Goal: Task Accomplishment & Management: Use online tool/utility

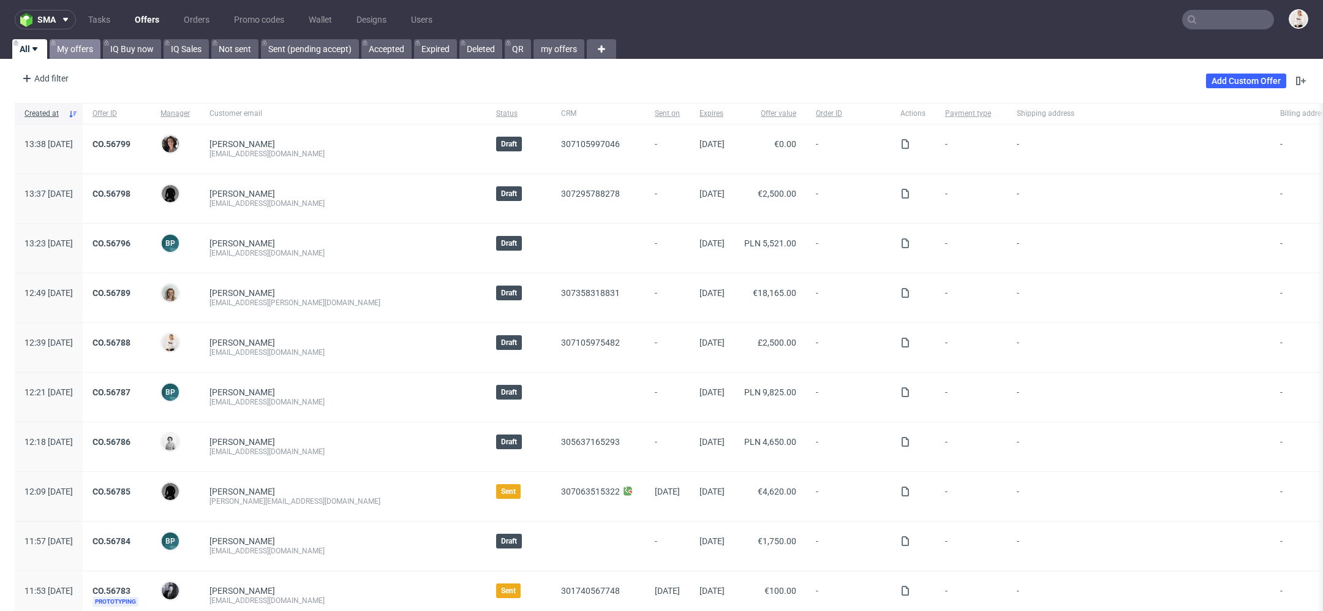
click at [78, 51] on link "My offers" at bounding box center [75, 49] width 51 height 20
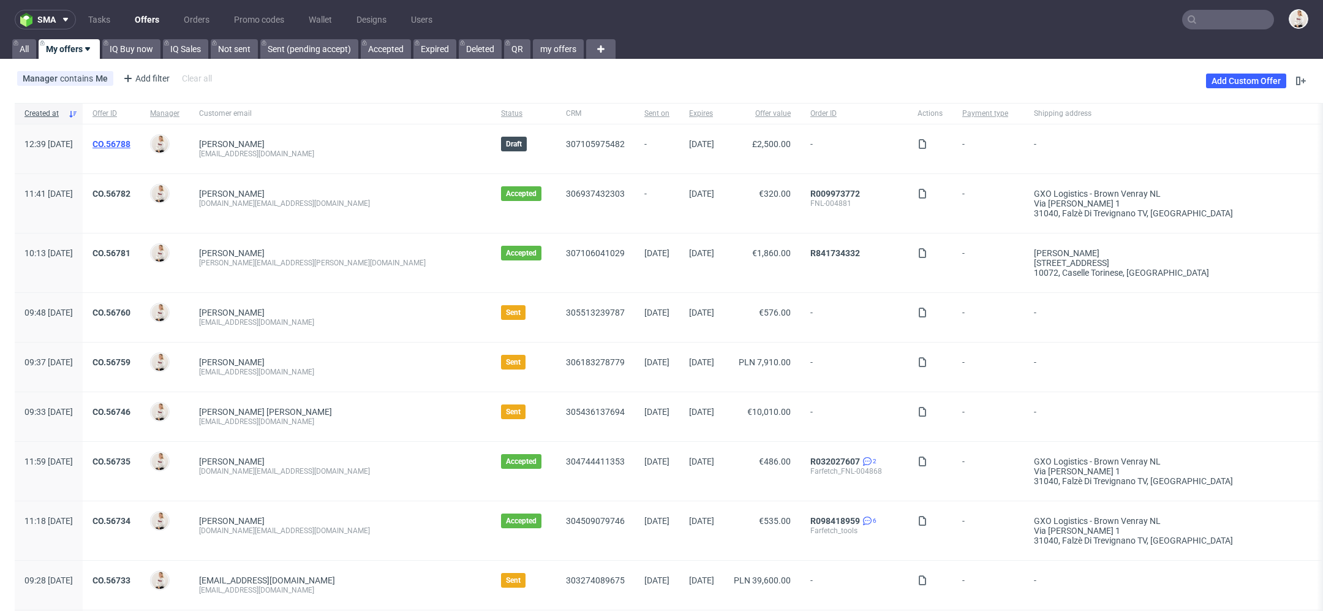
click at [130, 140] on link "CO.56788" at bounding box center [112, 144] width 38 height 10
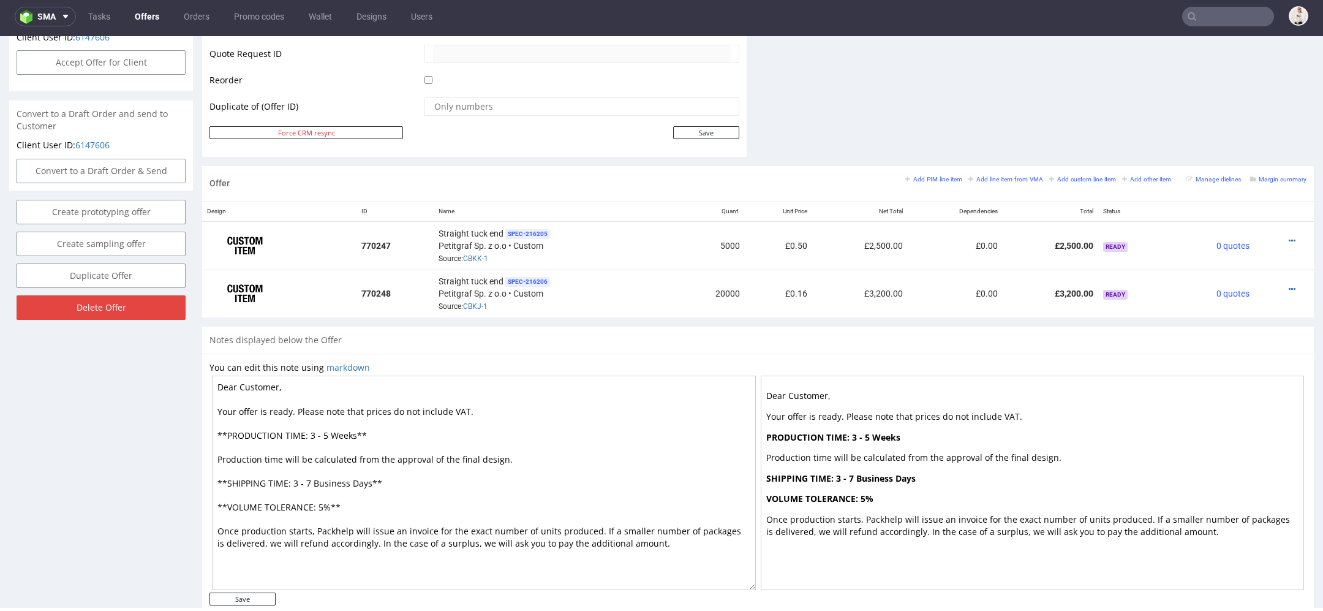
scroll to position [618, 0]
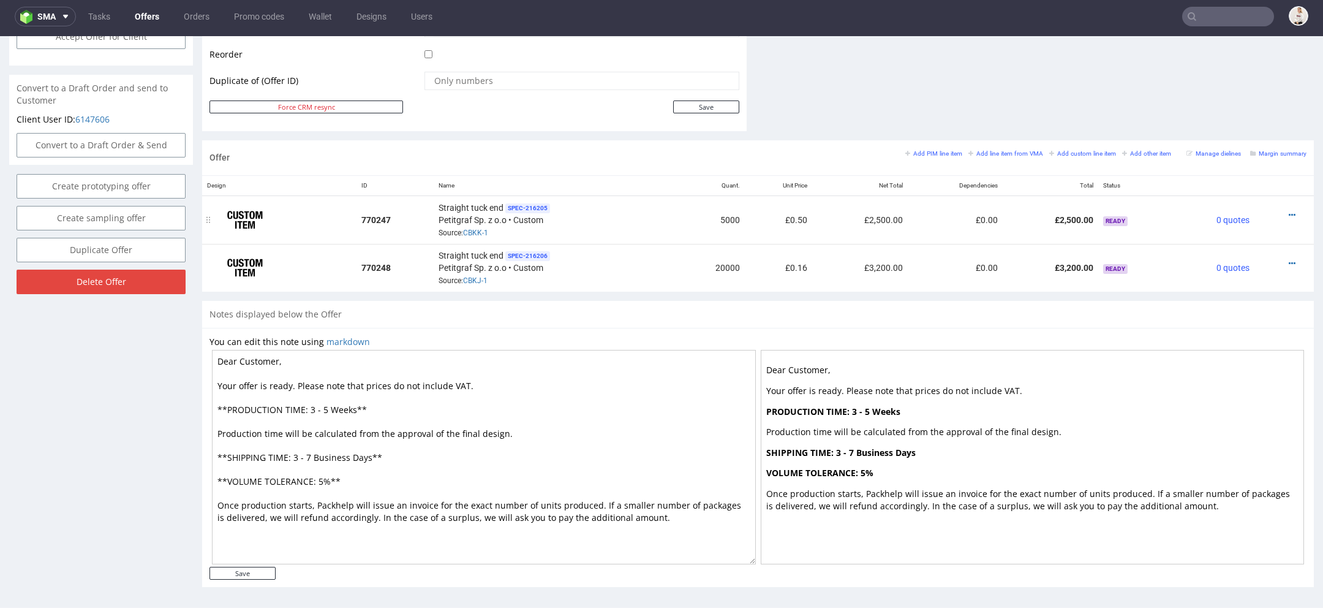
click at [1272, 212] on div at bounding box center [1281, 215] width 42 height 12
click at [1289, 211] on icon at bounding box center [1292, 215] width 7 height 9
click at [1233, 72] on span "Edit item price" at bounding box center [1236, 77] width 99 height 12
click at [1289, 211] on icon at bounding box center [1292, 215] width 7 height 9
click at [1229, 71] on li "Edit item price" at bounding box center [1232, 77] width 118 height 22
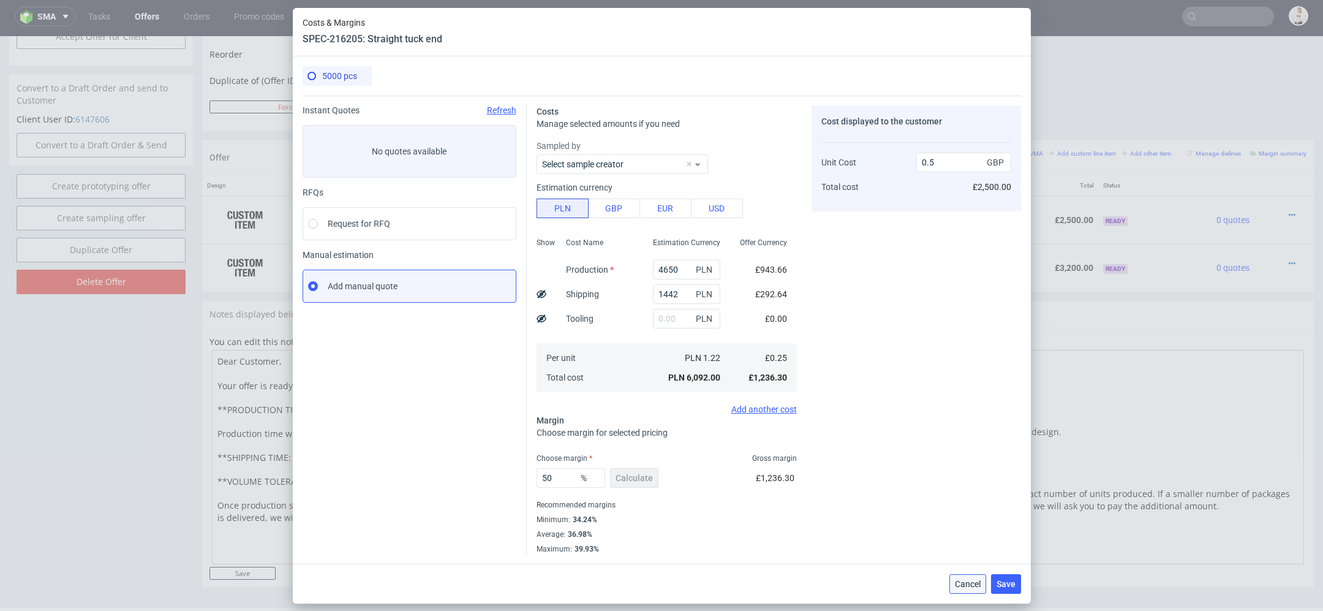
click at [968, 577] on button "Cancel" at bounding box center [968, 584] width 37 height 20
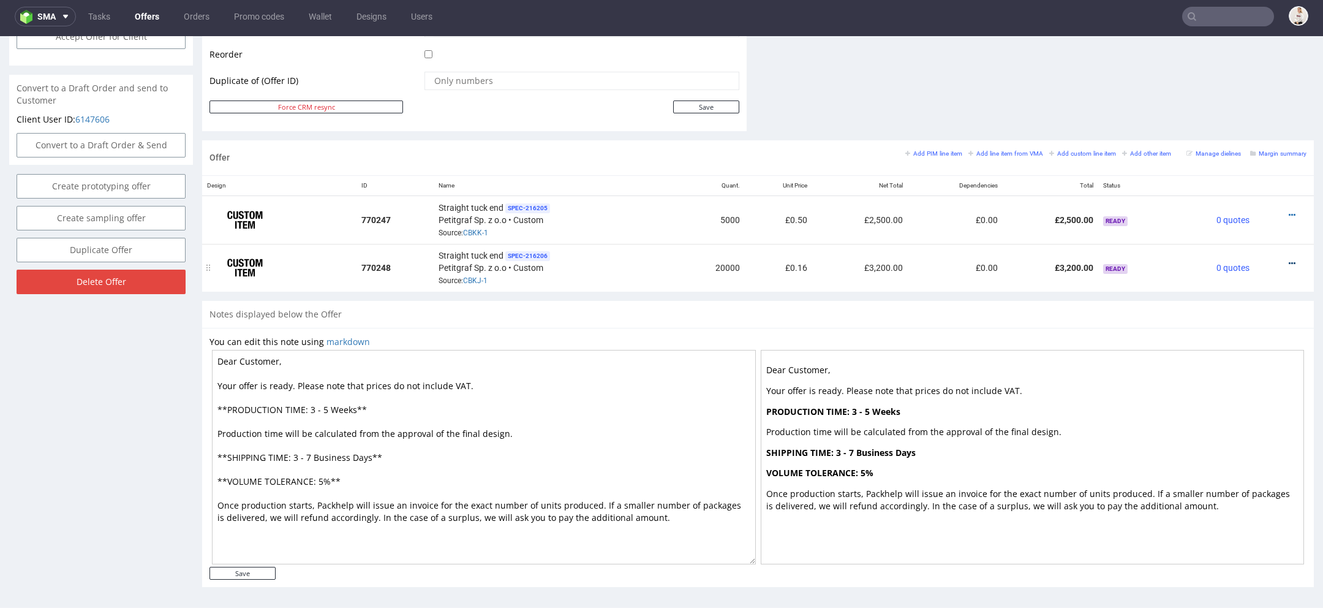
click at [1289, 259] on icon at bounding box center [1292, 263] width 7 height 9
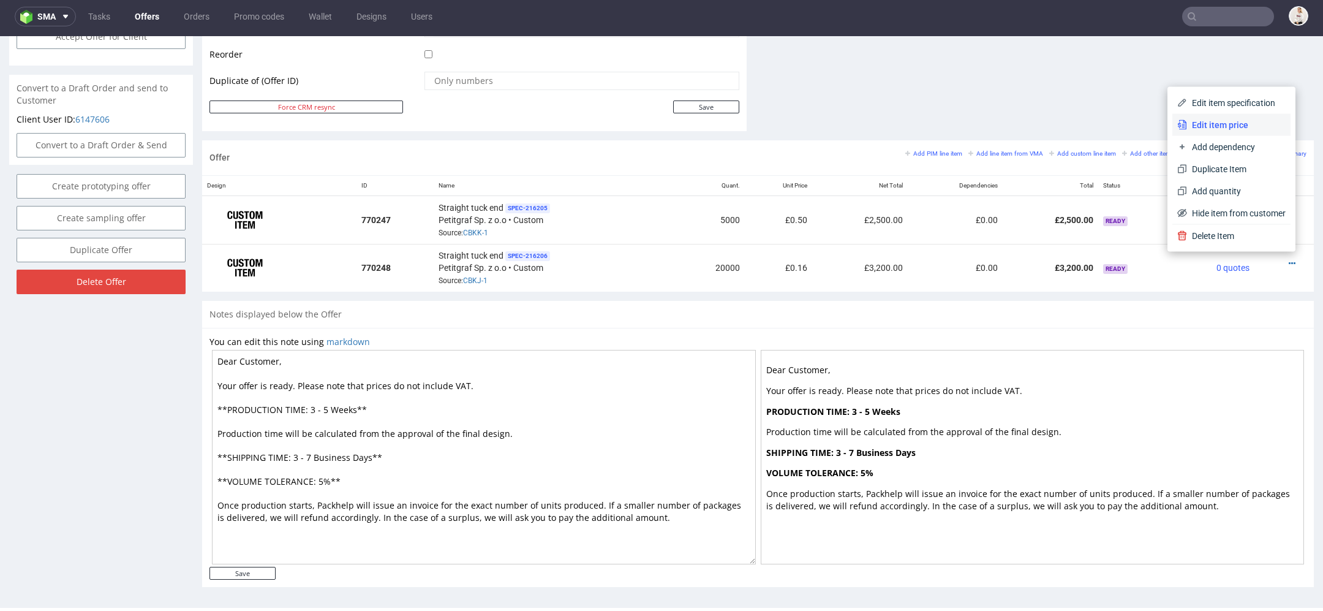
click at [1236, 121] on span "Edit item price" at bounding box center [1236, 125] width 99 height 12
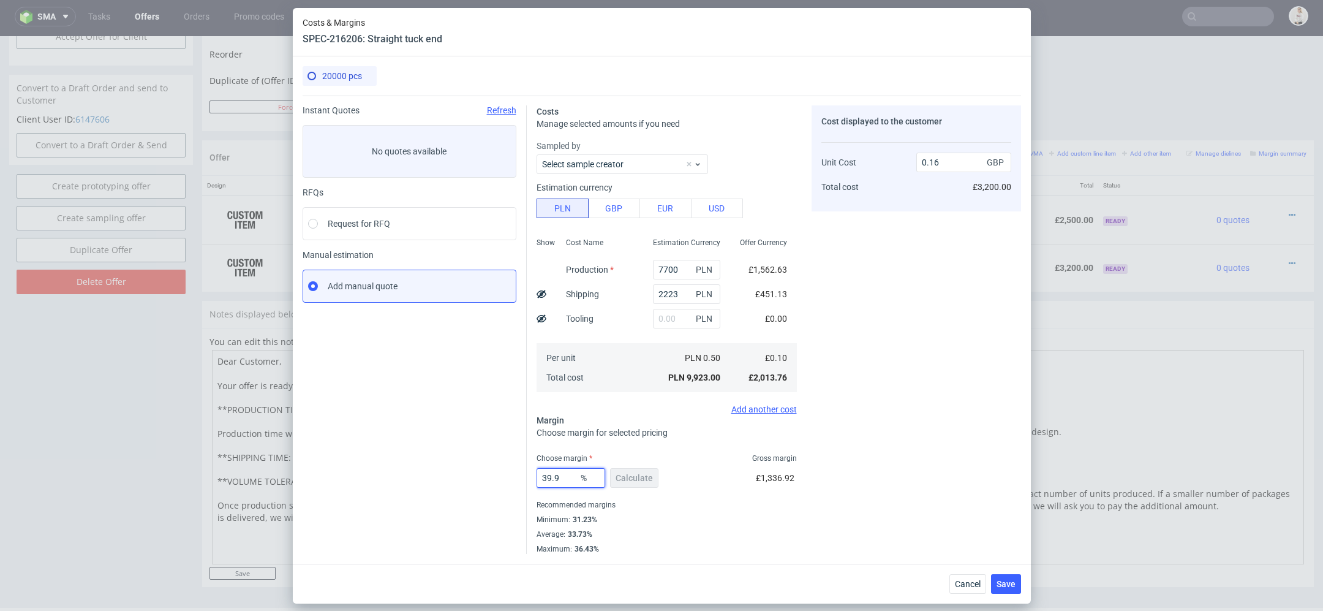
drag, startPoint x: 565, startPoint y: 480, endPoint x: 406, endPoint y: 480, distance: 159.3
click at [413, 480] on div "Instant Quotes Refresh No quotes available RFQs Request for RFQ Manual estimati…" at bounding box center [662, 325] width 719 height 458
type input "4"
type input "0.1"
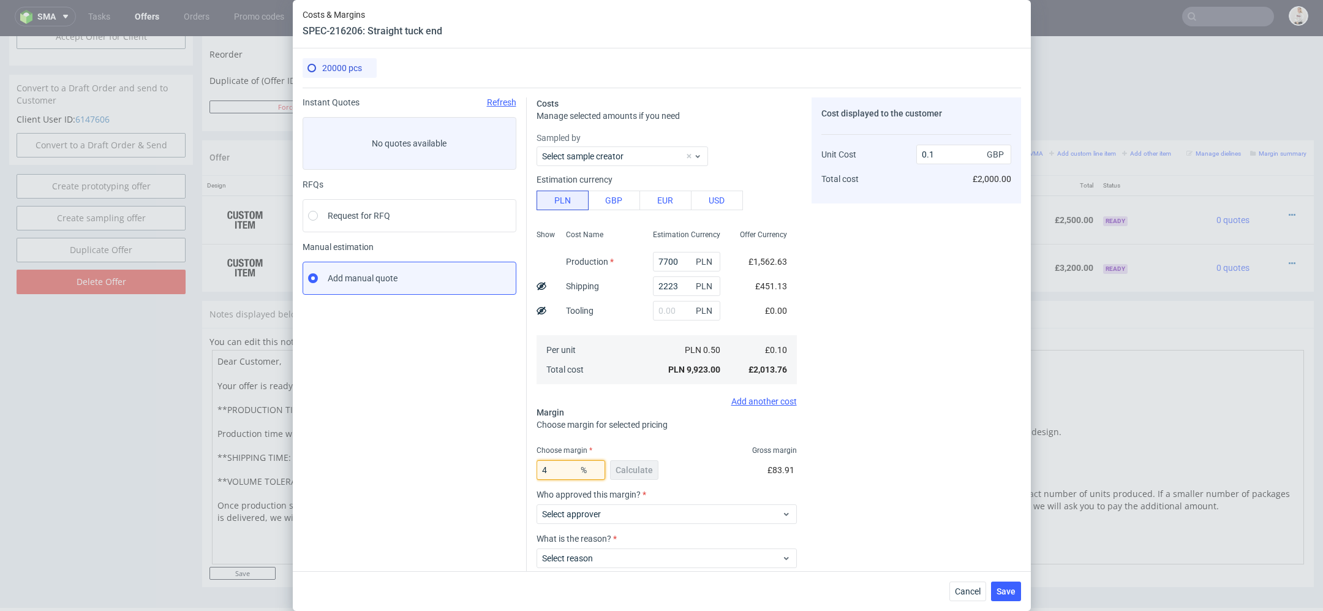
type input "42"
type input "0.17"
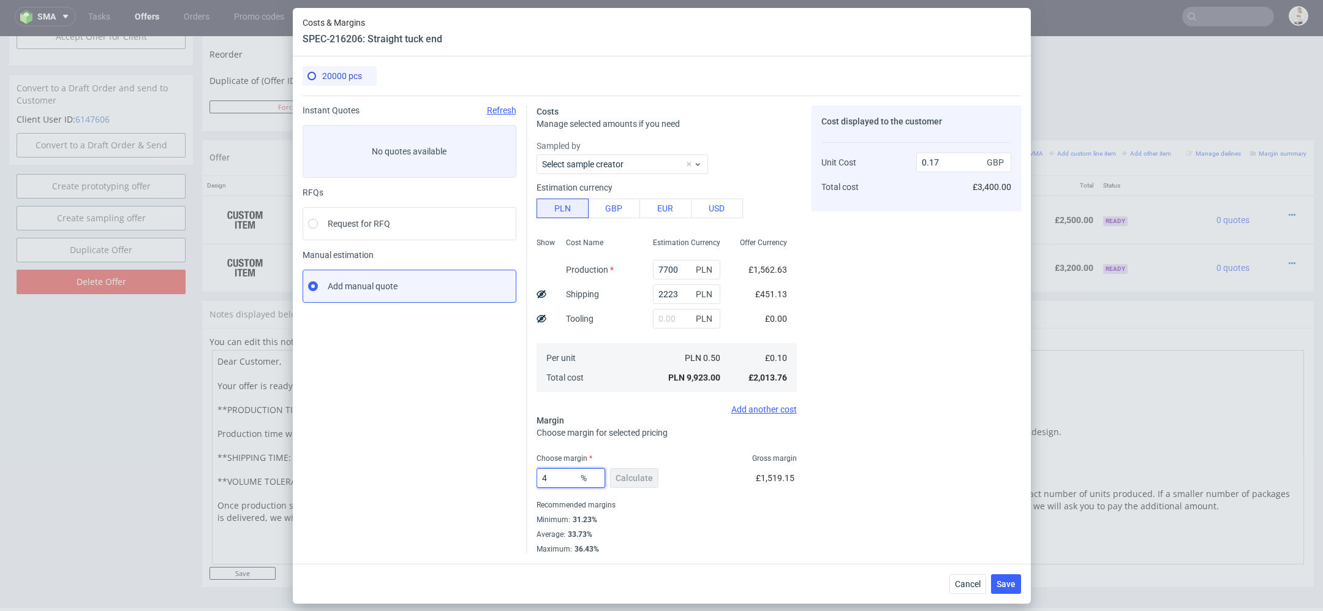
type input "44"
type input "0.18"
type input "4"
type input "0.1"
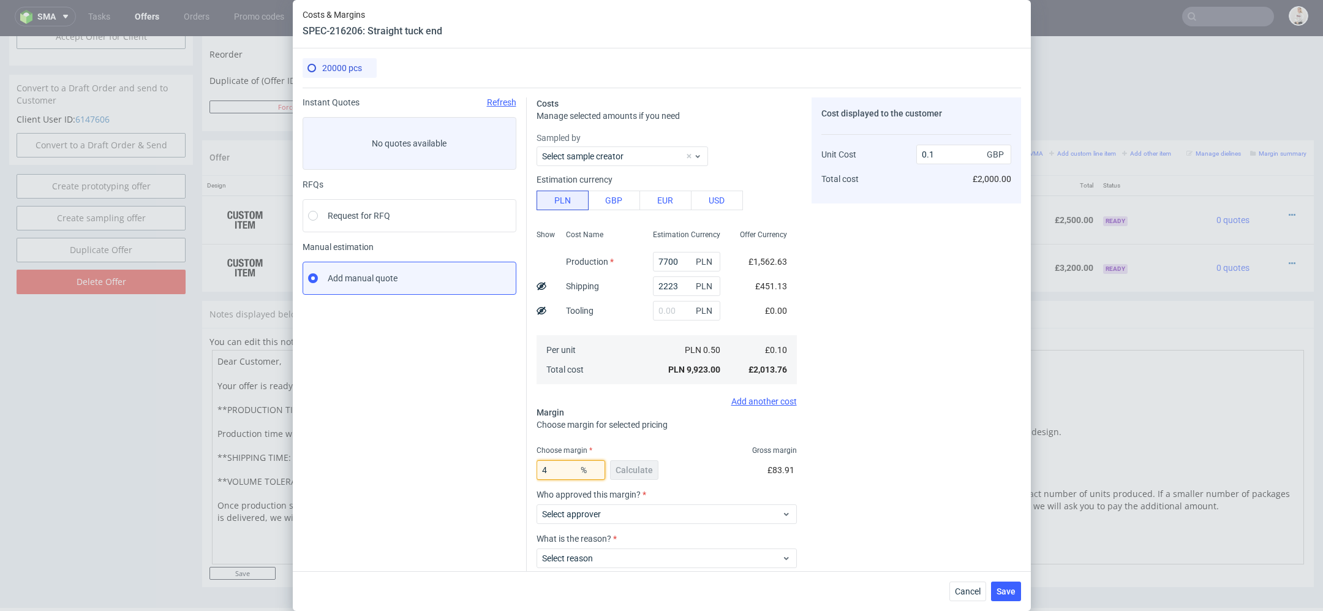
type input "43"
type input "0.17"
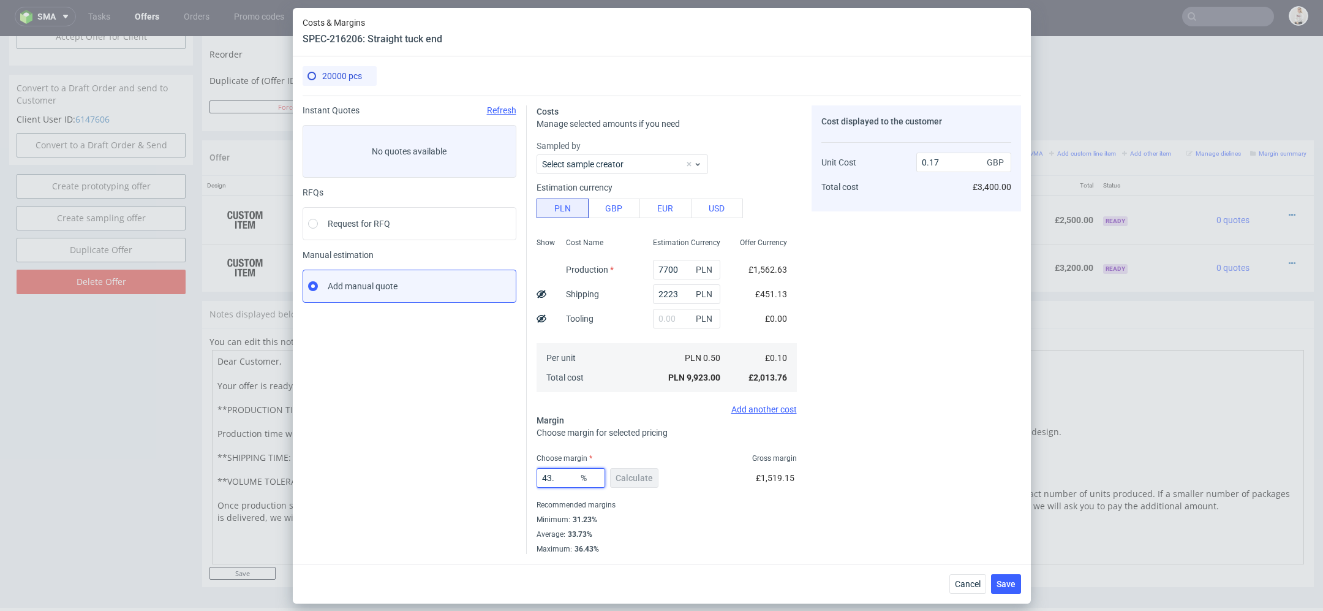
type input "43.8"
type input "0.18"
type input "43.2"
type input "0.17"
type input "43.2"
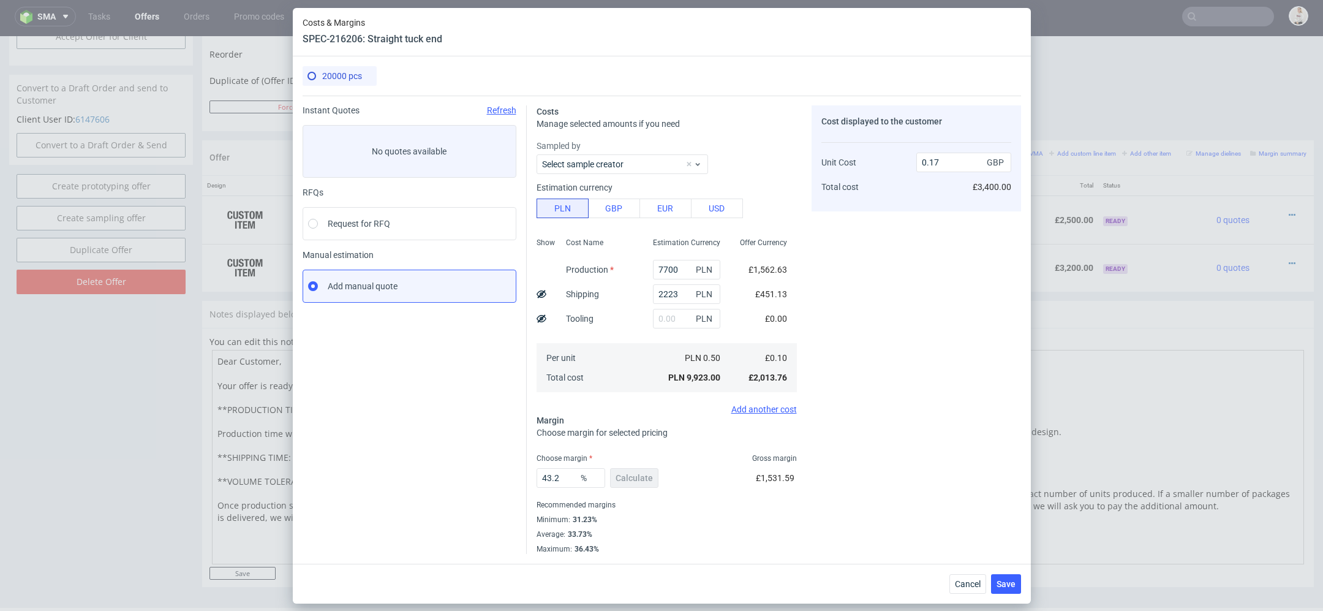
click at [1001, 428] on div "Cost displayed to the customer Unit Cost Total cost 0.17 GBP £3,400.00" at bounding box center [917, 329] width 210 height 448
click at [1014, 584] on span "Save" at bounding box center [1006, 584] width 19 height 9
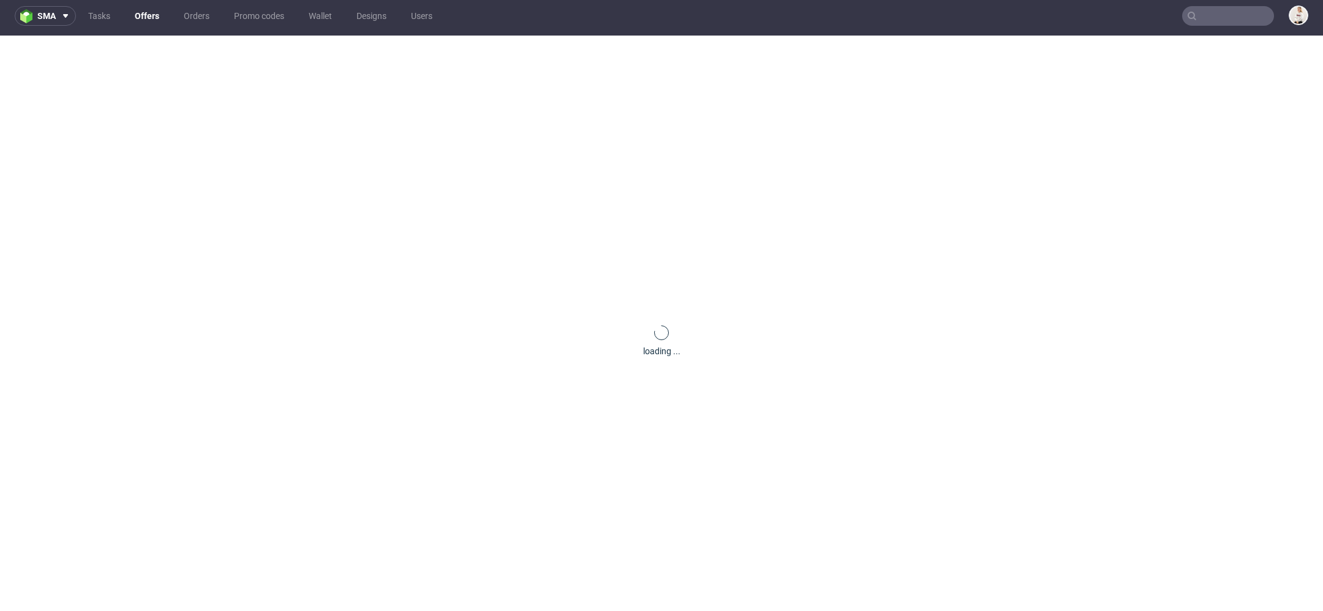
scroll to position [0, 0]
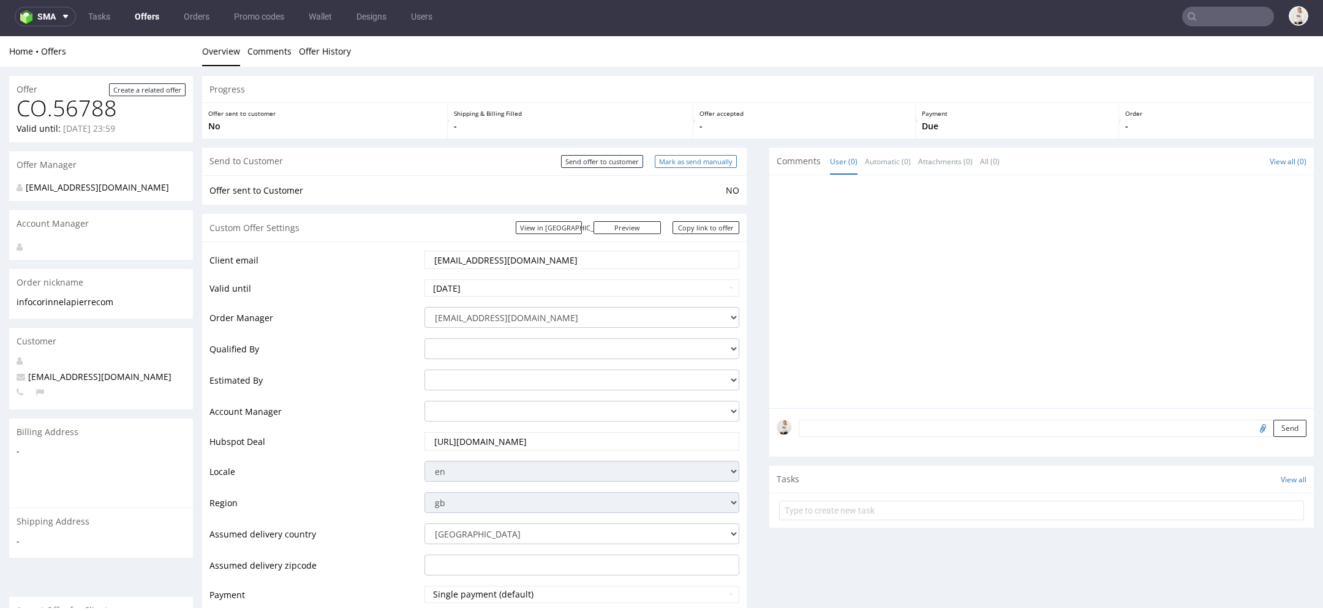
click at [668, 160] on input "Mark as send manually" at bounding box center [696, 161] width 82 height 13
type input "In progress..."
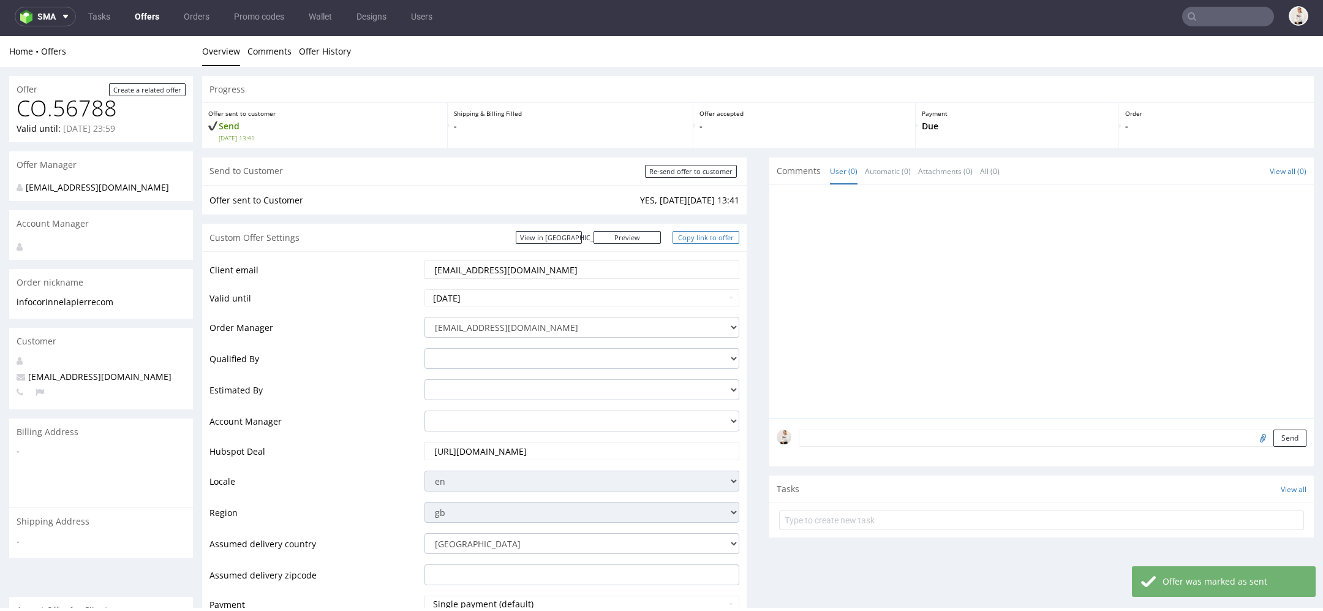
click at [721, 238] on link "Copy link to offer" at bounding box center [706, 237] width 67 height 13
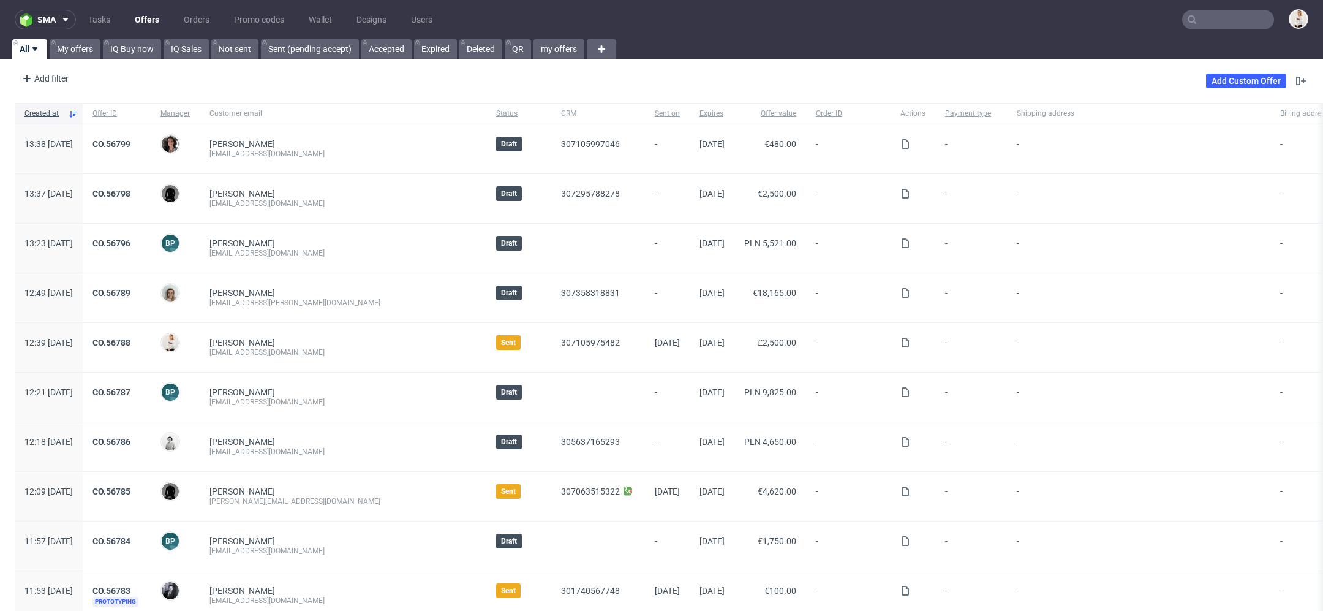
click at [1222, 15] on input "text" at bounding box center [1228, 20] width 92 height 20
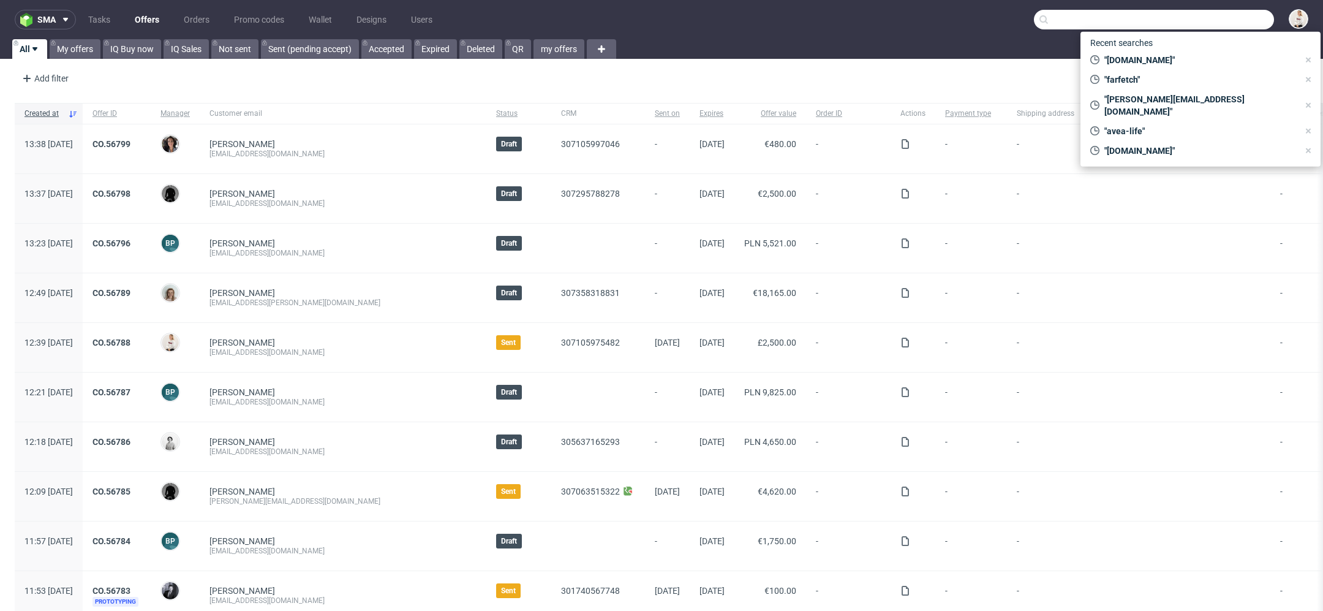
paste input "[EMAIL_ADDRESS][DOMAIN_NAME]"
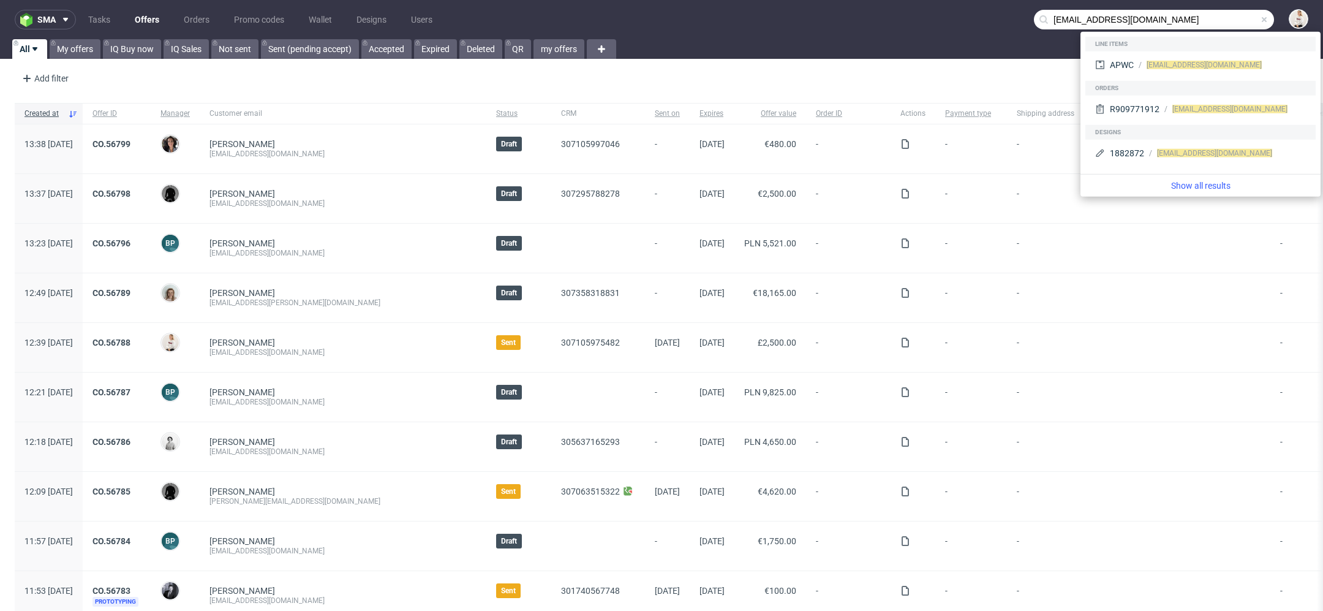
drag, startPoint x: 1060, startPoint y: 23, endPoint x: 873, endPoint y: -10, distance: 190.4
click at [873, 0] on html "sma Tasks Offers Orders Promo codes Wallet Designs Users bok@smaki.shop All My …" at bounding box center [661, 305] width 1323 height 611
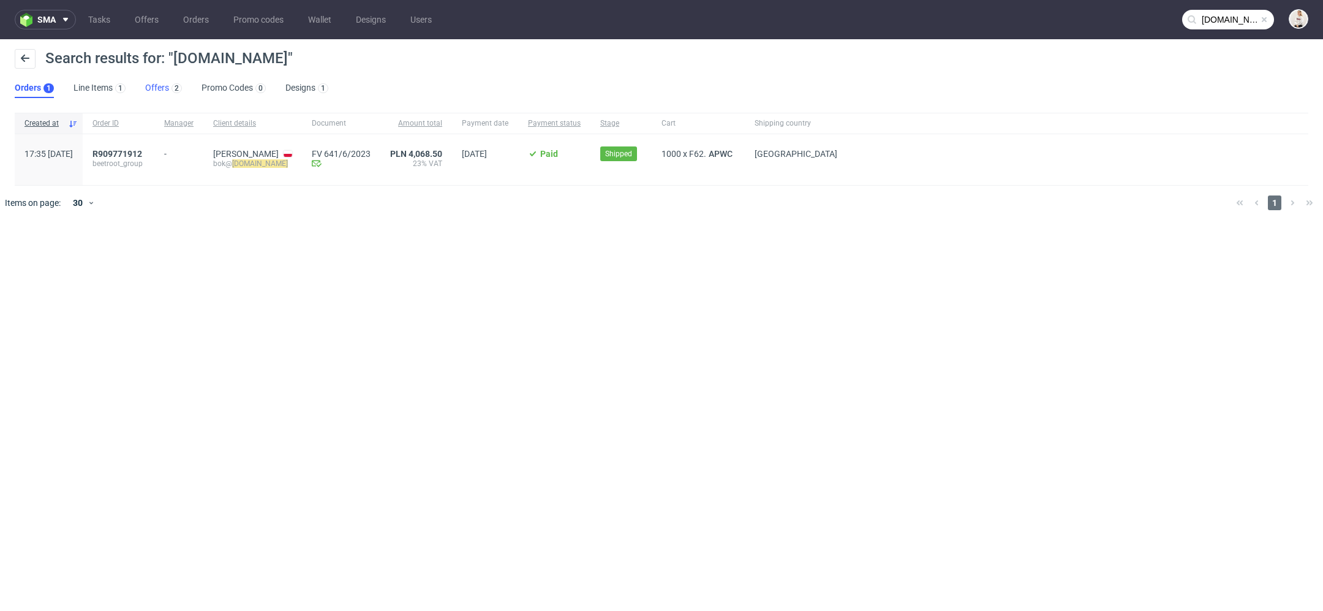
click at [156, 85] on link "Offers 2" at bounding box center [163, 88] width 37 height 20
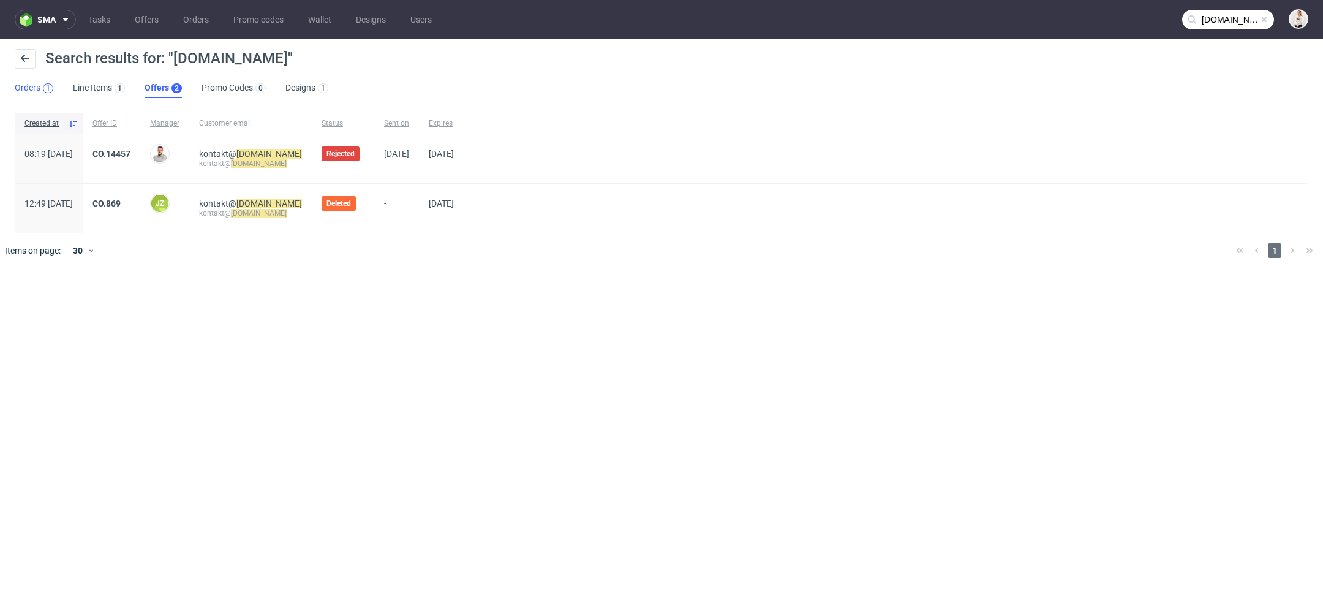
click at [44, 87] on div "1" at bounding box center [48, 88] width 10 height 10
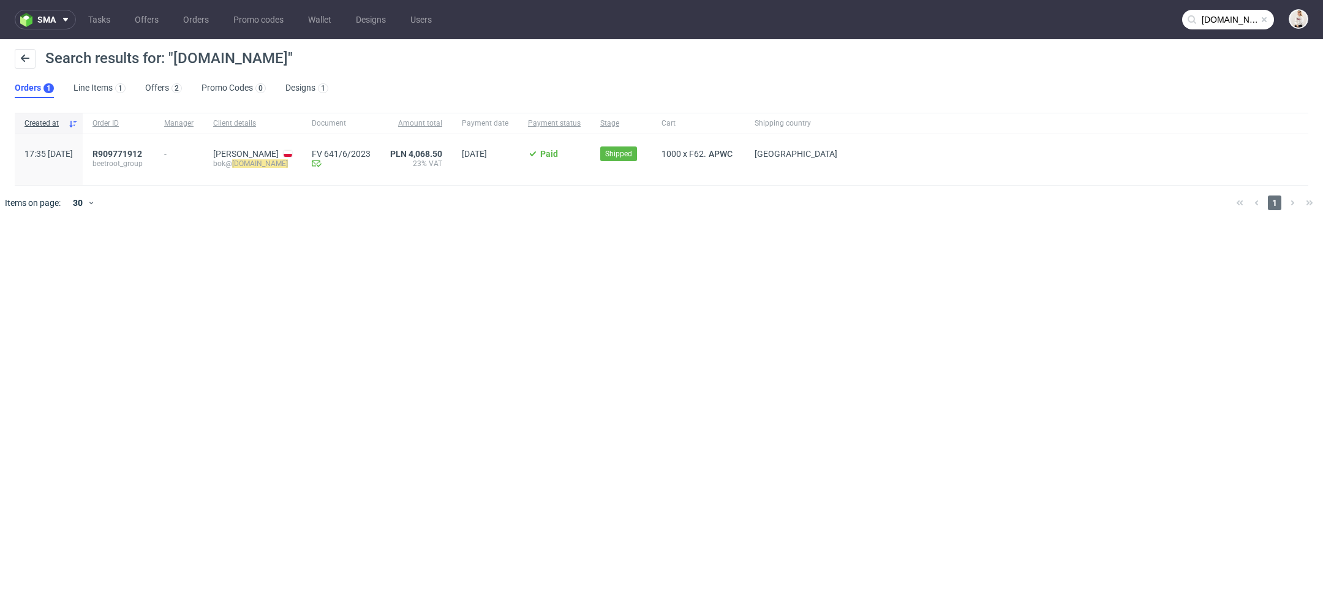
click at [372, 243] on div "sma Tasks Offers Orders Promo codes Wallet Designs Users smaki.shop Search resu…" at bounding box center [661, 305] width 1323 height 611
click at [214, 227] on div "sma Tasks Offers Orders Promo codes Wallet Designs Users smaki.shop Search resu…" at bounding box center [661, 305] width 1323 height 611
click at [1246, 21] on input "smaki.shop" at bounding box center [1228, 20] width 92 height 20
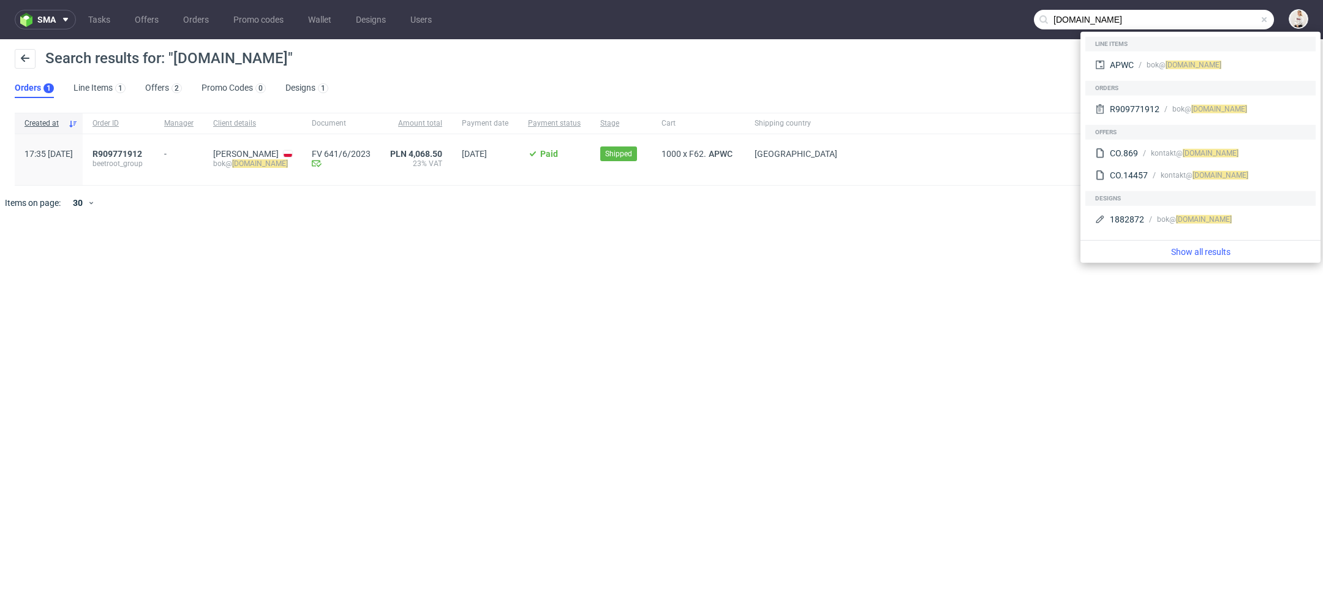
drag, startPoint x: 1112, startPoint y: 16, endPoint x: 764, endPoint y: 18, distance: 348.6
click at [764, 18] on nav "sma Tasks Offers Orders Promo codes Wallet Designs Users smaki.shop" at bounding box center [661, 19] width 1323 height 39
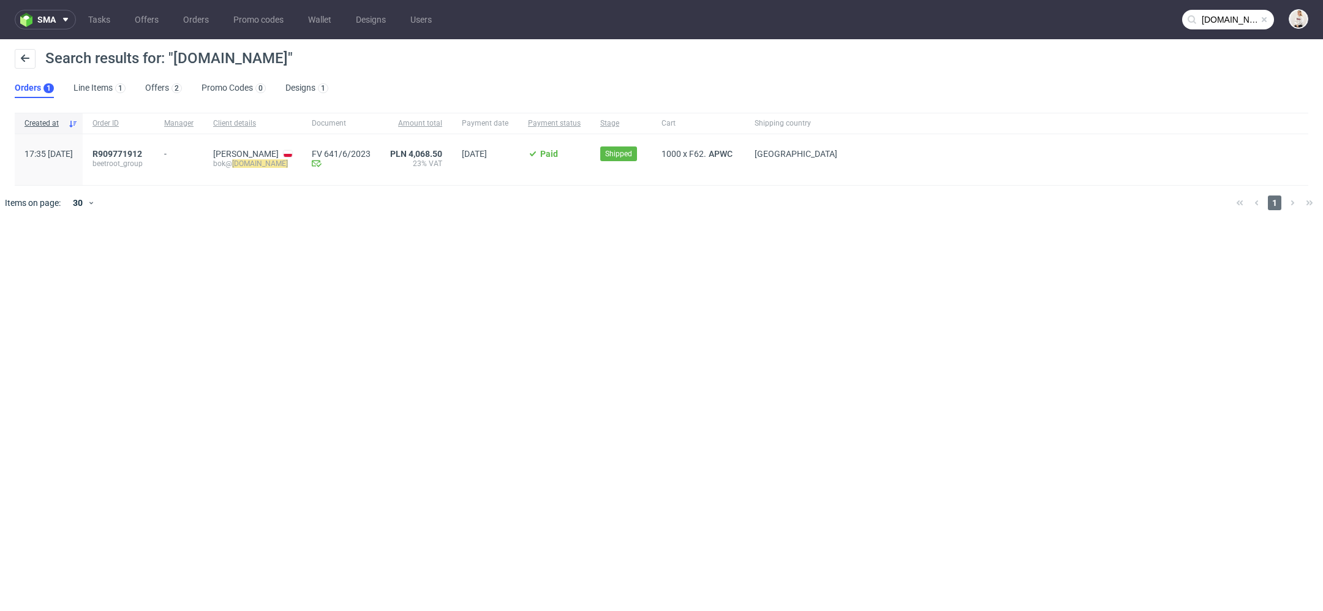
paste input "kontakt@emilia.sabat.pl"
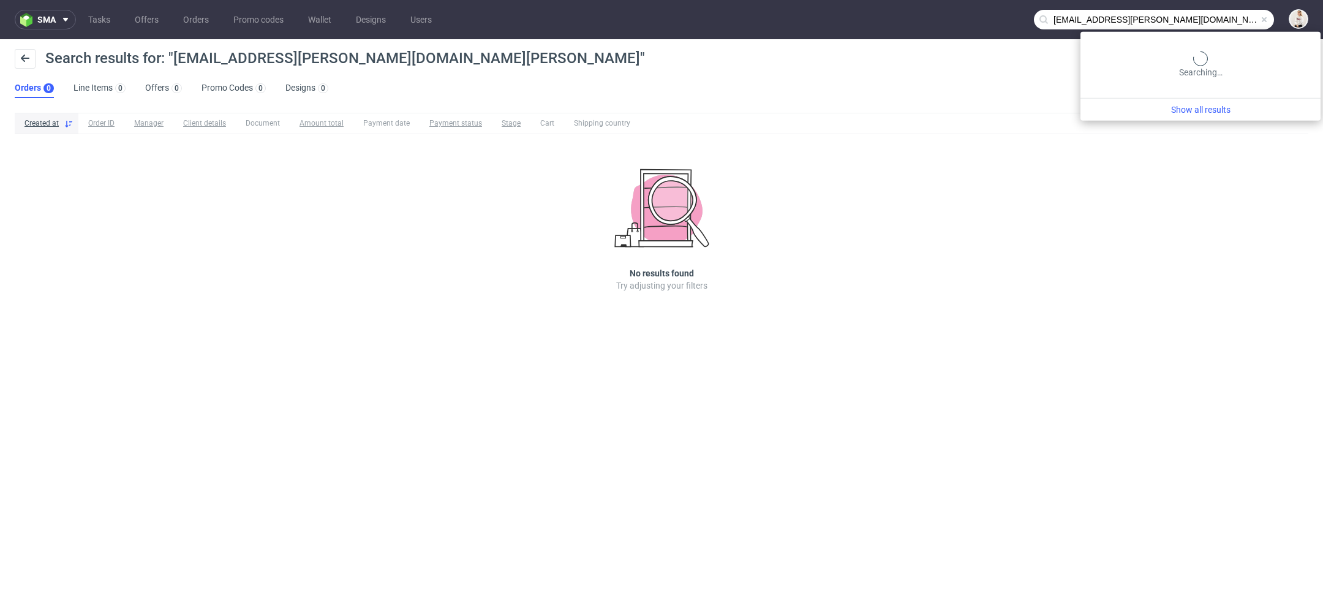
click at [1250, 17] on input "kontakt@emilia.sabat.pl" at bounding box center [1154, 20] width 240 height 20
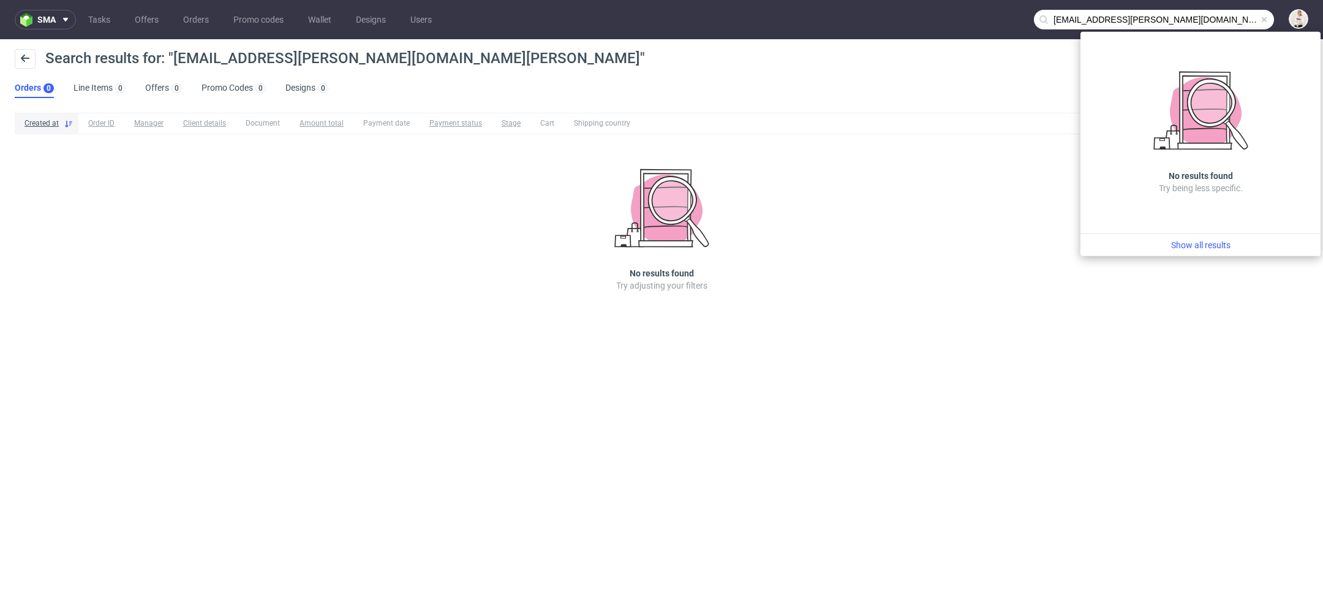
drag, startPoint x: 1092, startPoint y: 23, endPoint x: 971, endPoint y: -2, distance: 123.3
click at [971, 0] on html "sma Tasks Offers Orders Promo codes Wallet Designs Users kontakt@emilia.sabat.p…" at bounding box center [661, 305] width 1323 height 611
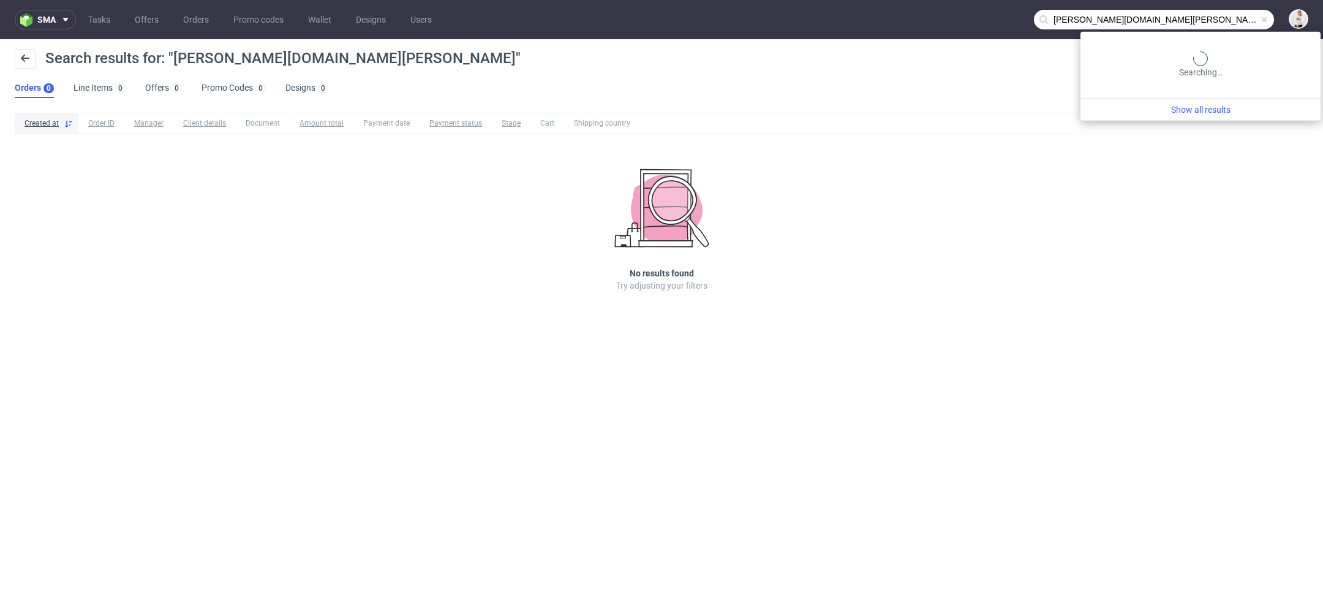
click at [1226, 17] on input "emilia.sabat.pl" at bounding box center [1154, 20] width 240 height 20
type input "emiliasabat.pl"
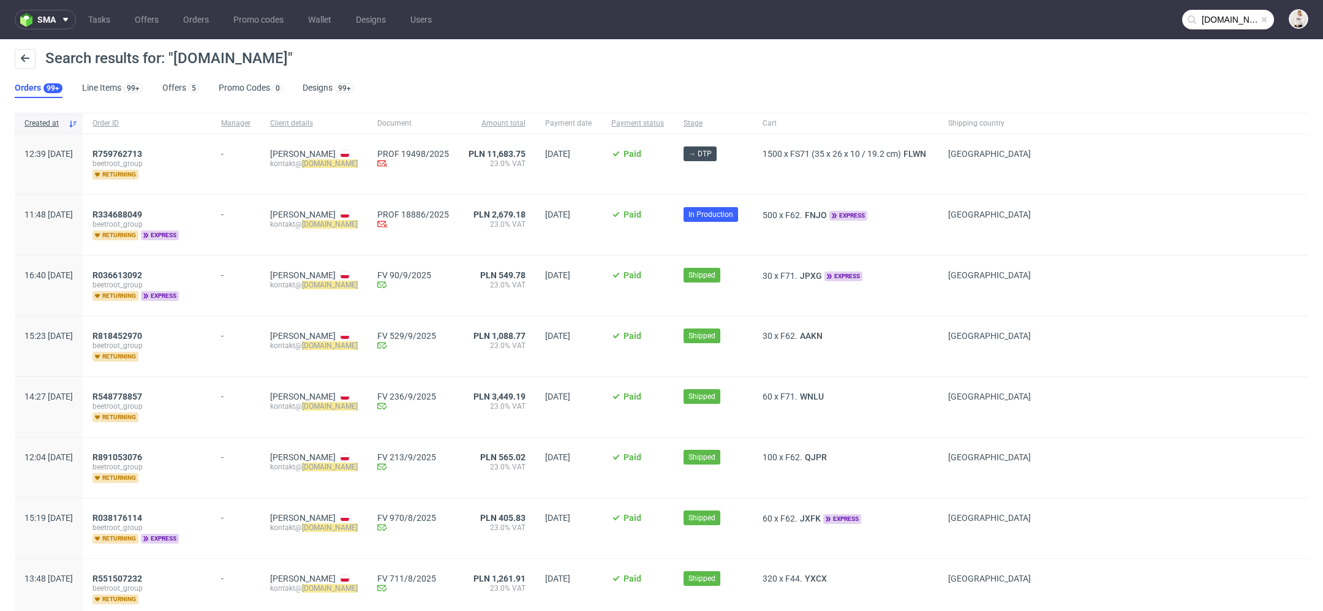
click at [591, 65] on div "Search results for: "emiliasabat.pl"" at bounding box center [662, 63] width 1294 height 29
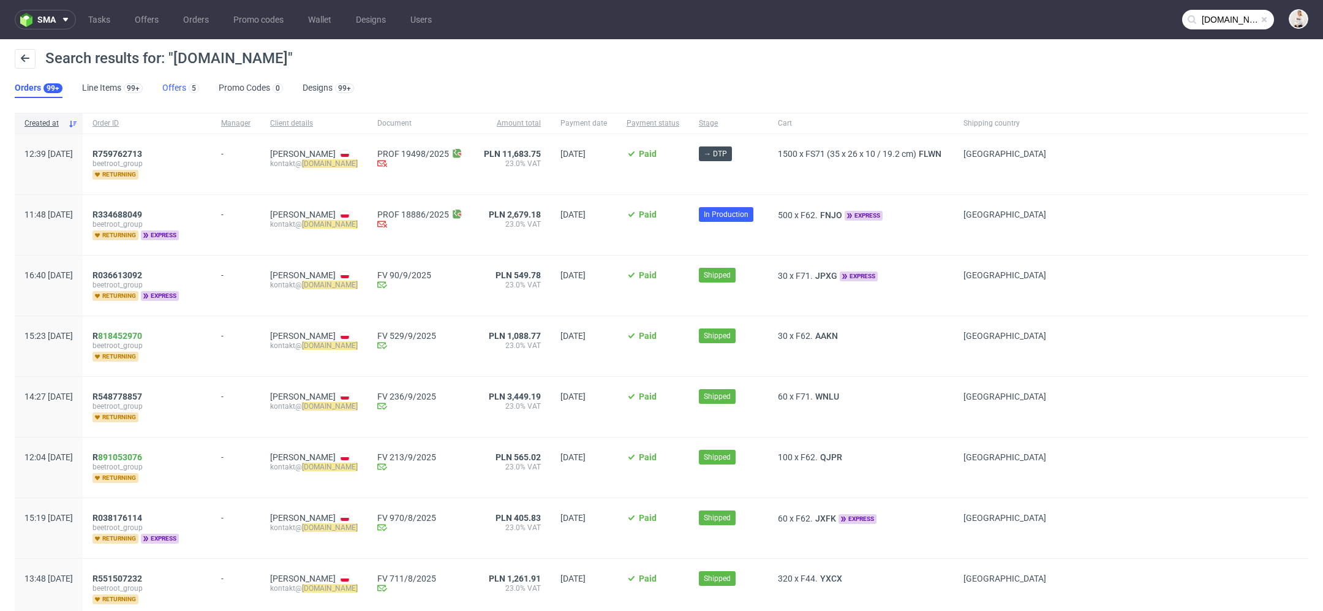
click at [178, 87] on link "Offers 5" at bounding box center [180, 88] width 37 height 20
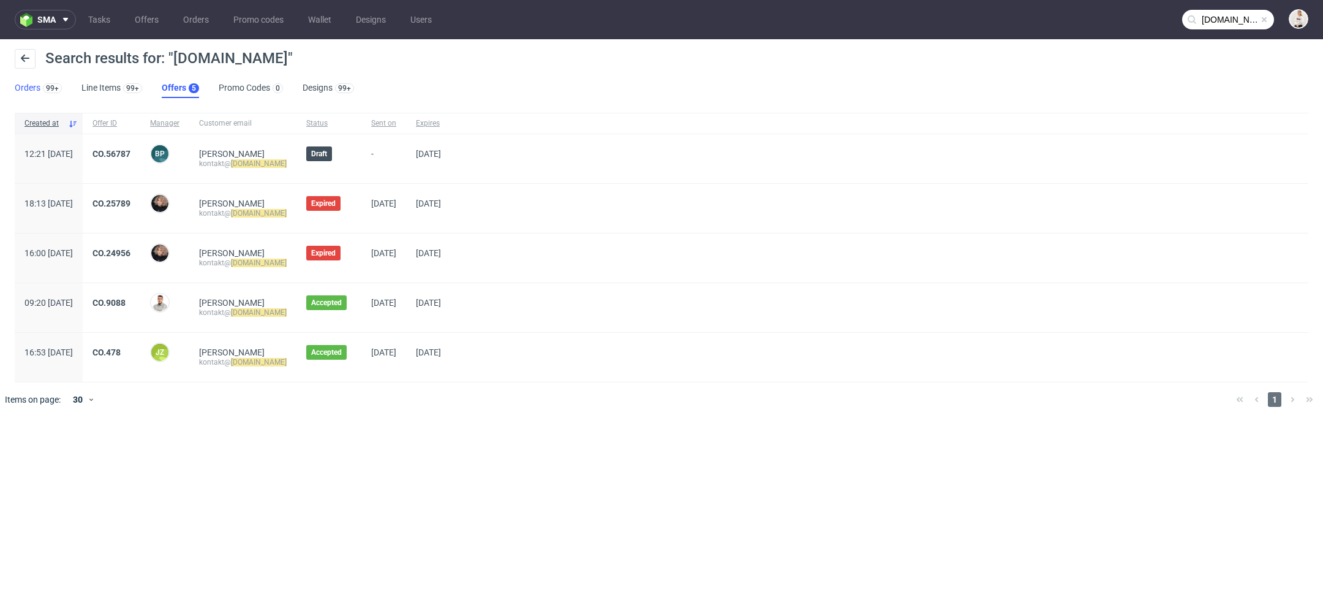
click at [42, 93] on div "99+" at bounding box center [50, 87] width 21 height 12
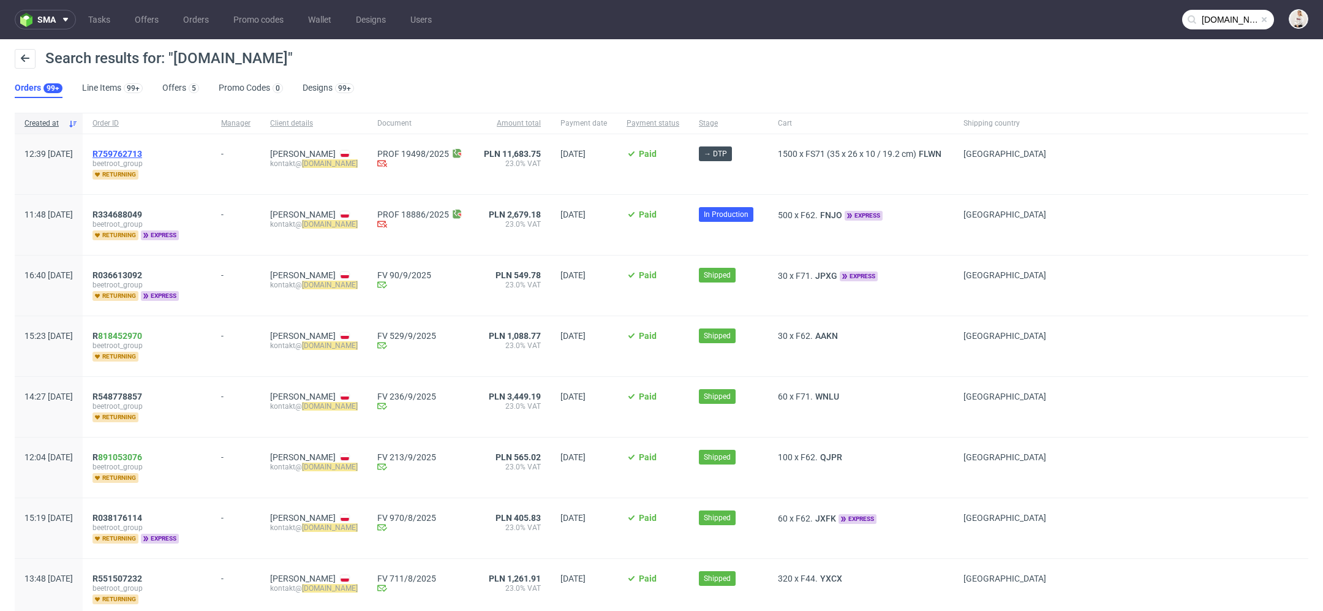
click at [132, 156] on span "R759762713" at bounding box center [118, 154] width 50 height 10
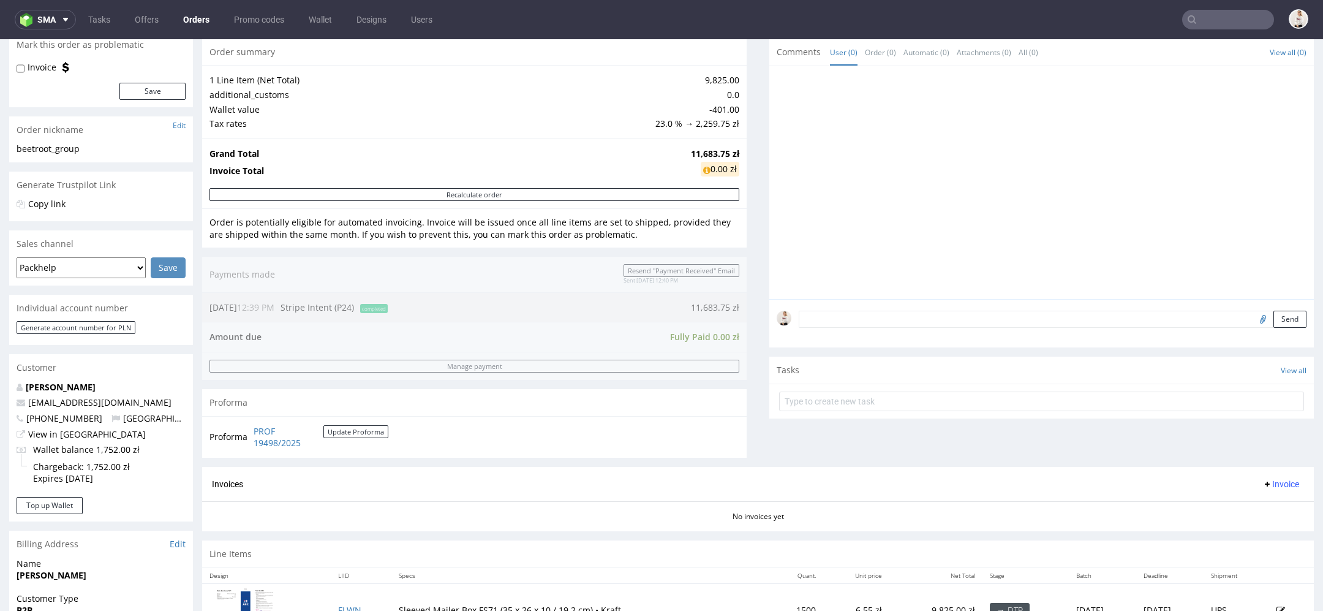
scroll to position [120, 0]
click at [741, 363] on div "Progress Payment Paid Fri 12 Sep Payment “Received” Email Sent Fri 12 Sep 12:40…" at bounding box center [758, 303] width 1112 height 689
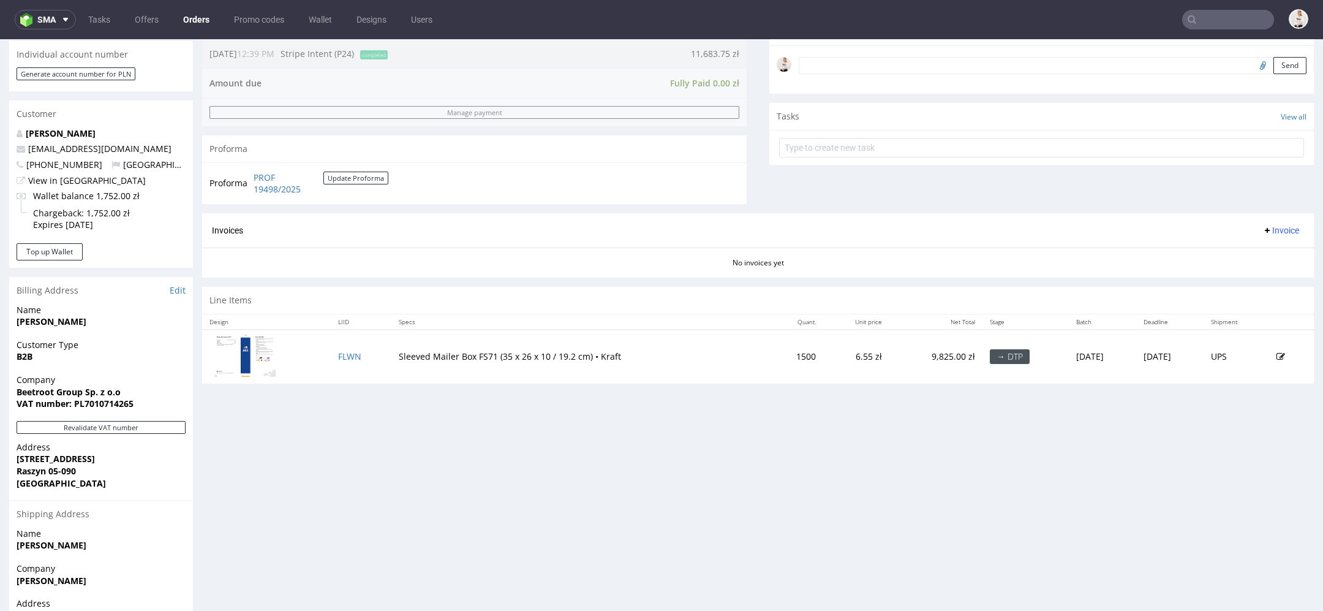
scroll to position [388, 0]
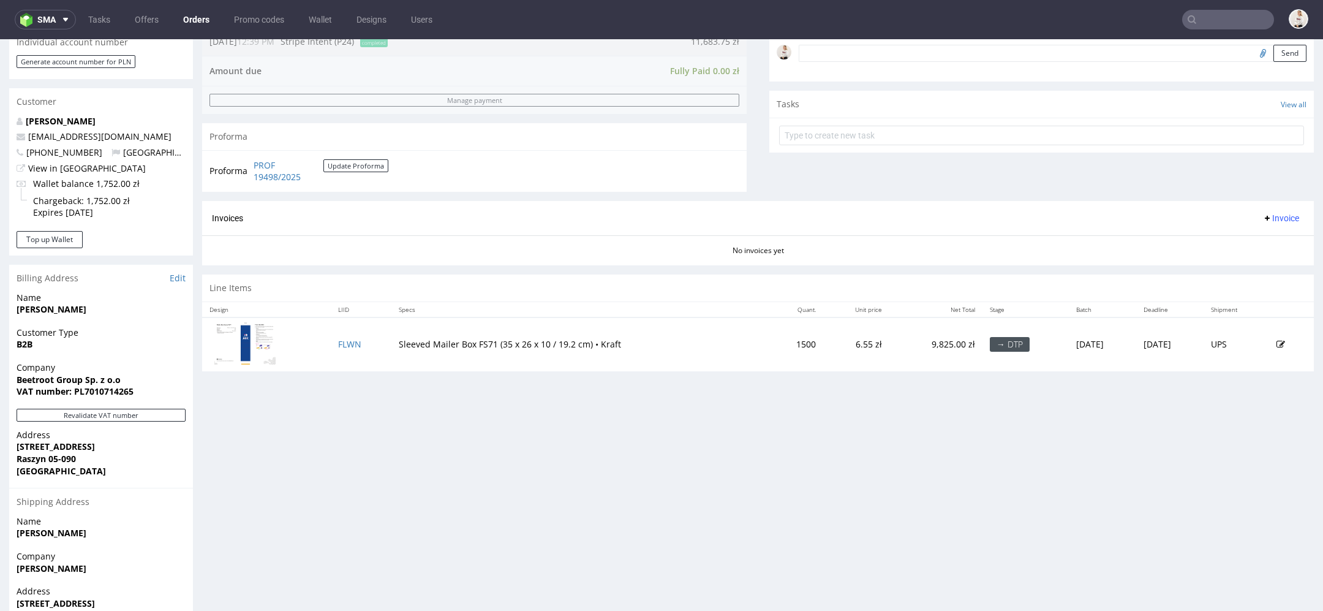
click at [810, 396] on div "Progress Payment Paid Fri 12 Sep Payment “Received” Email Sent Fri 12 Sep 12:40…" at bounding box center [758, 185] width 1112 height 988
click at [812, 429] on div "Progress Payment Paid Fri 12 Sep Payment “Received” Email Sent Fri 12 Sep 12:40…" at bounding box center [758, 185] width 1112 height 988
click at [812, 426] on div "Progress Payment Paid Fri 12 Sep Payment “Received” Email Sent Fri 12 Sep 12:40…" at bounding box center [758, 185] width 1112 height 988
type input "emiliasabat.pl"
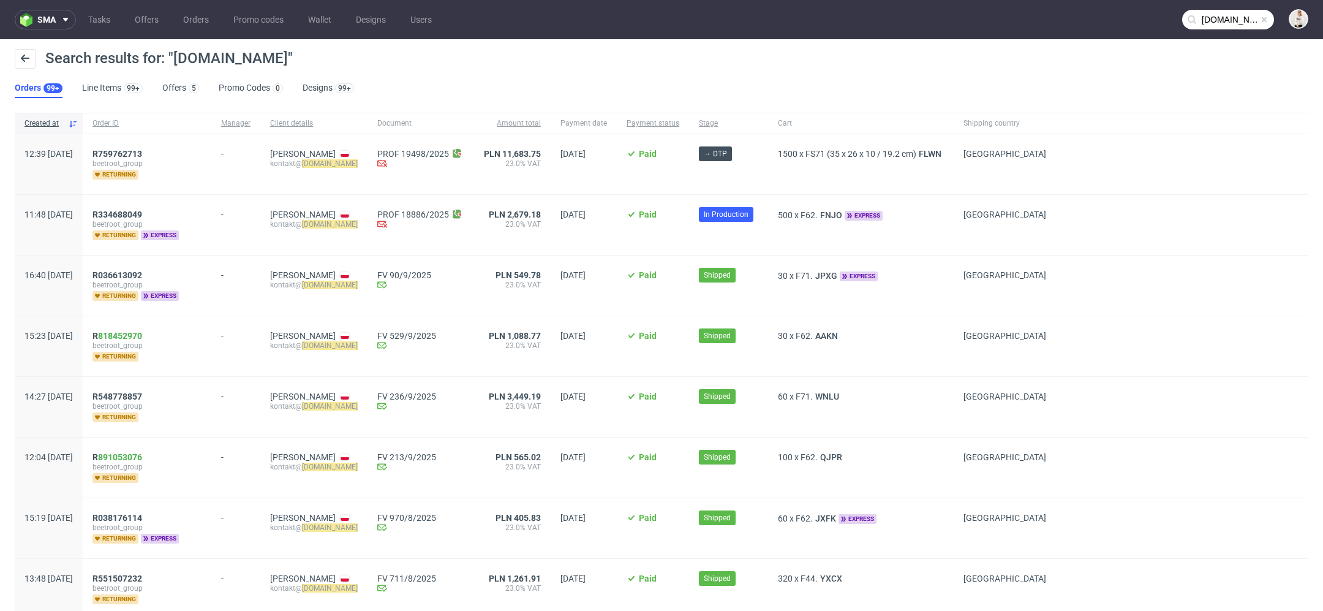
drag, startPoint x: 389, startPoint y: 165, endPoint x: 306, endPoint y: 167, distance: 83.3
click at [306, 167] on div "Emilia Sabat kontakt@ emiliasabat.pl" at bounding box center [313, 164] width 107 height 60
copy div "kontakt@ emiliasabat.pl"
click at [616, 78] on div "Search results for: "emiliasabat.pl" Orders 99+ Line Items 99+ Offers 5 Promo C…" at bounding box center [661, 73] width 1323 height 69
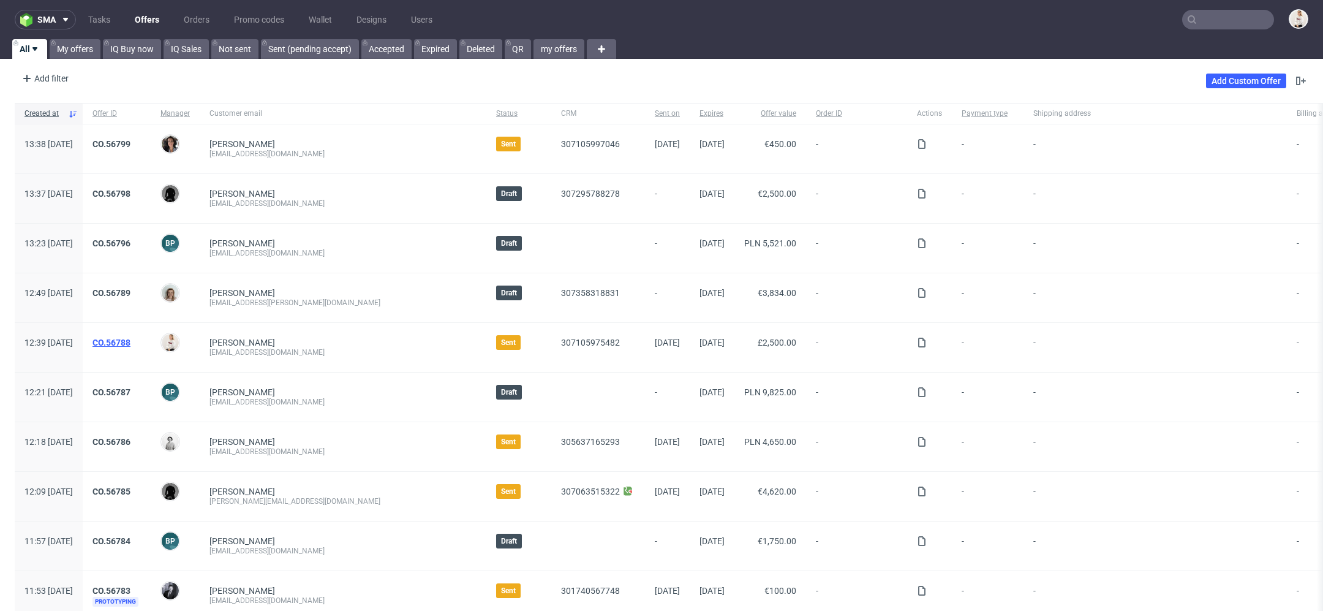
click at [130, 338] on link "CO.56788" at bounding box center [112, 343] width 38 height 10
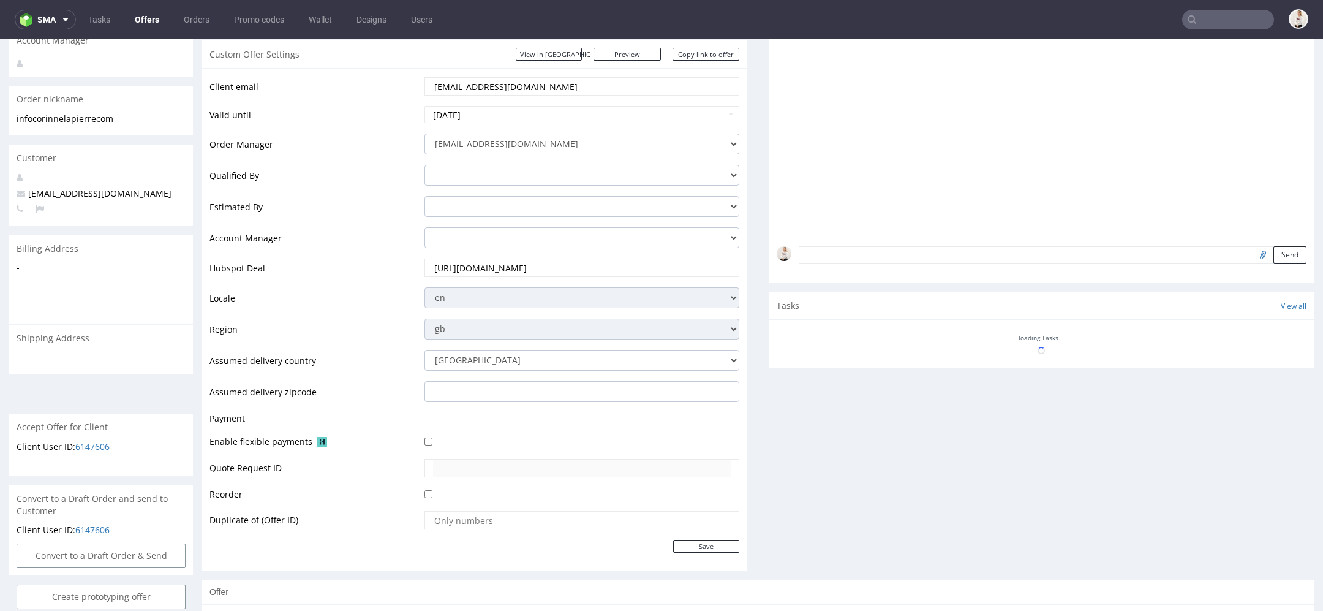
scroll to position [437, 0]
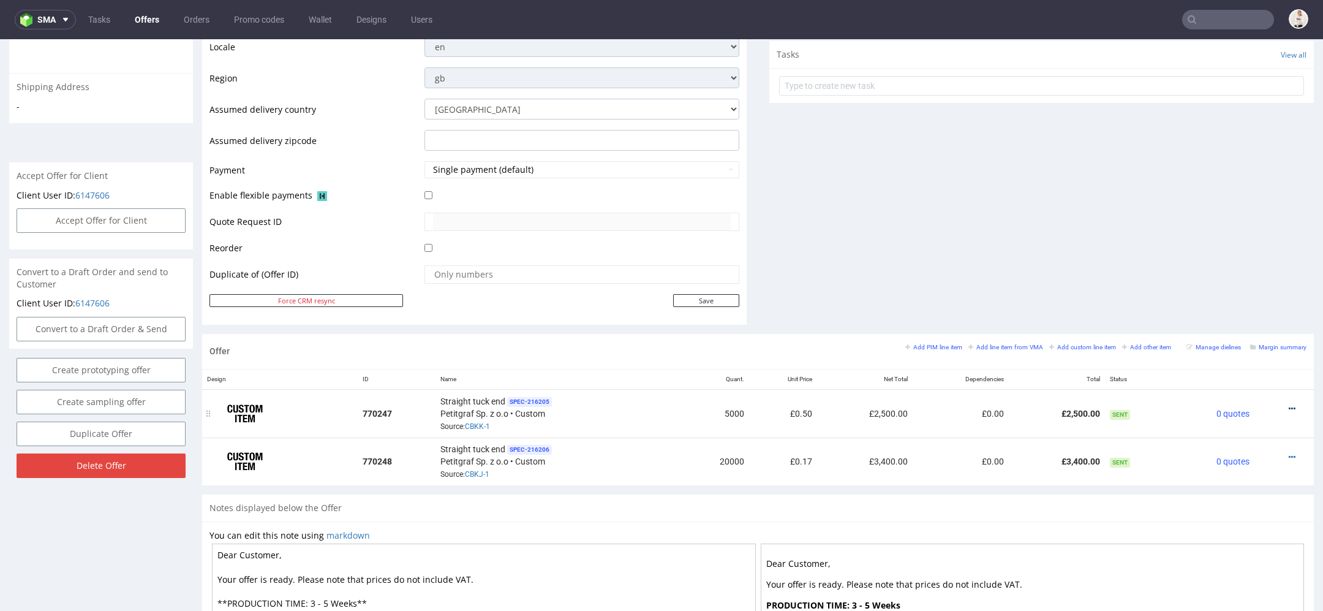
click at [1289, 404] on icon at bounding box center [1292, 408] width 7 height 9
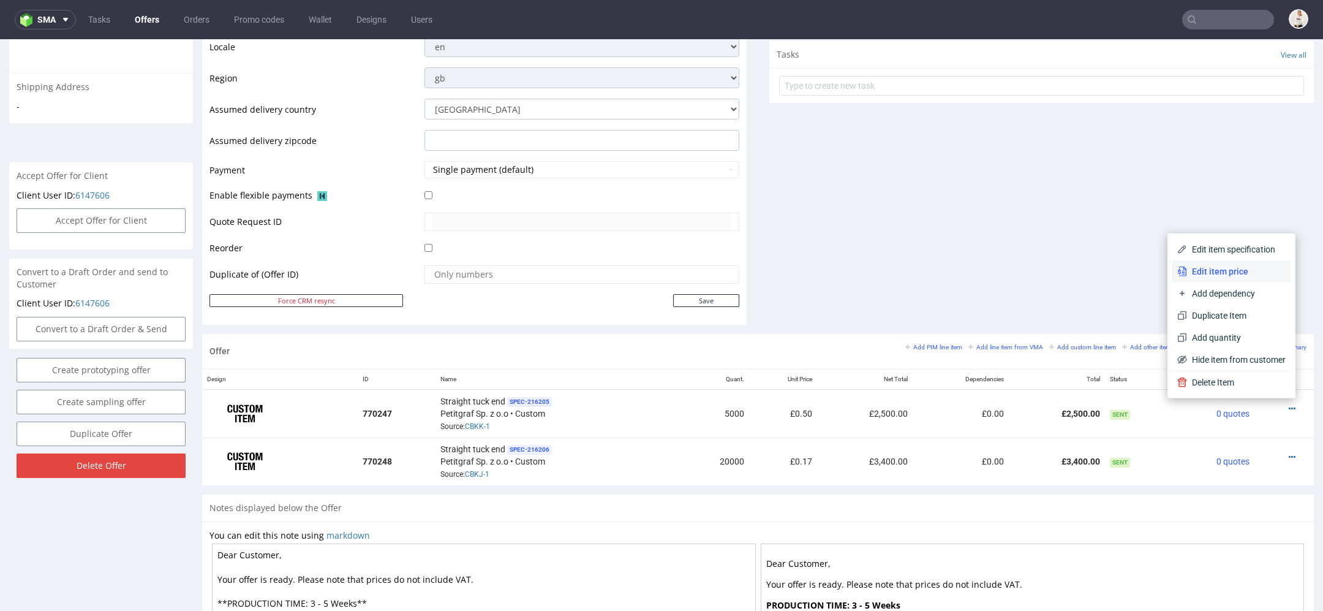
click at [1220, 270] on span "Edit item price" at bounding box center [1236, 271] width 99 height 12
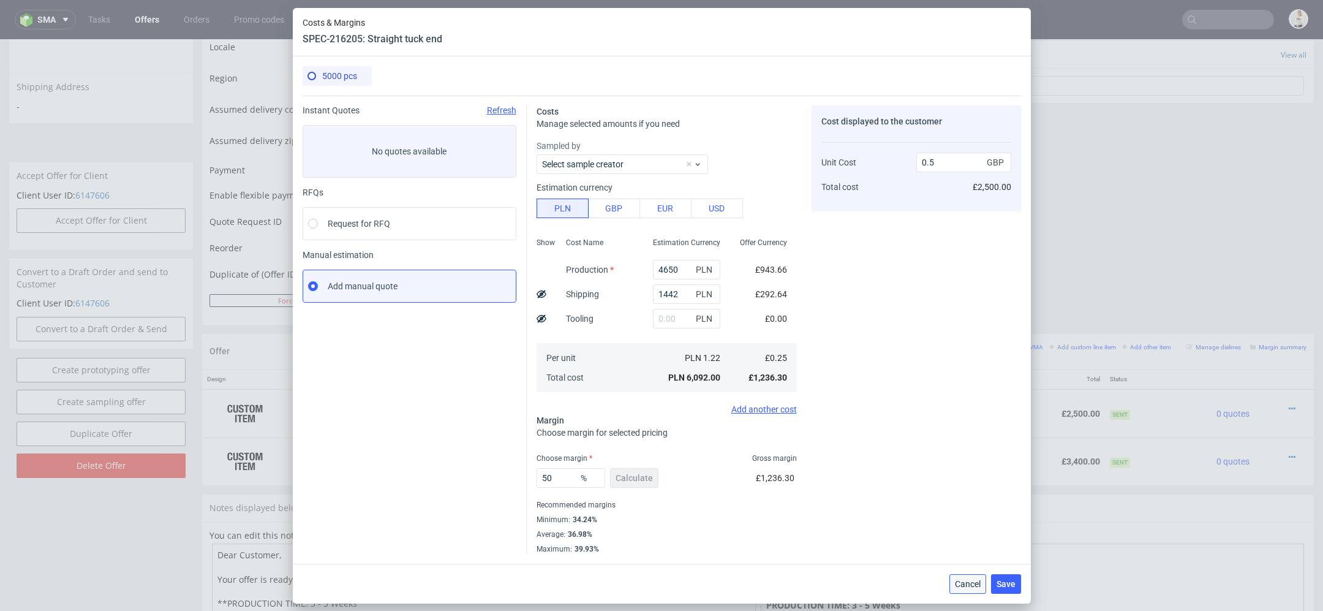
click at [969, 586] on span "Cancel" at bounding box center [968, 584] width 26 height 9
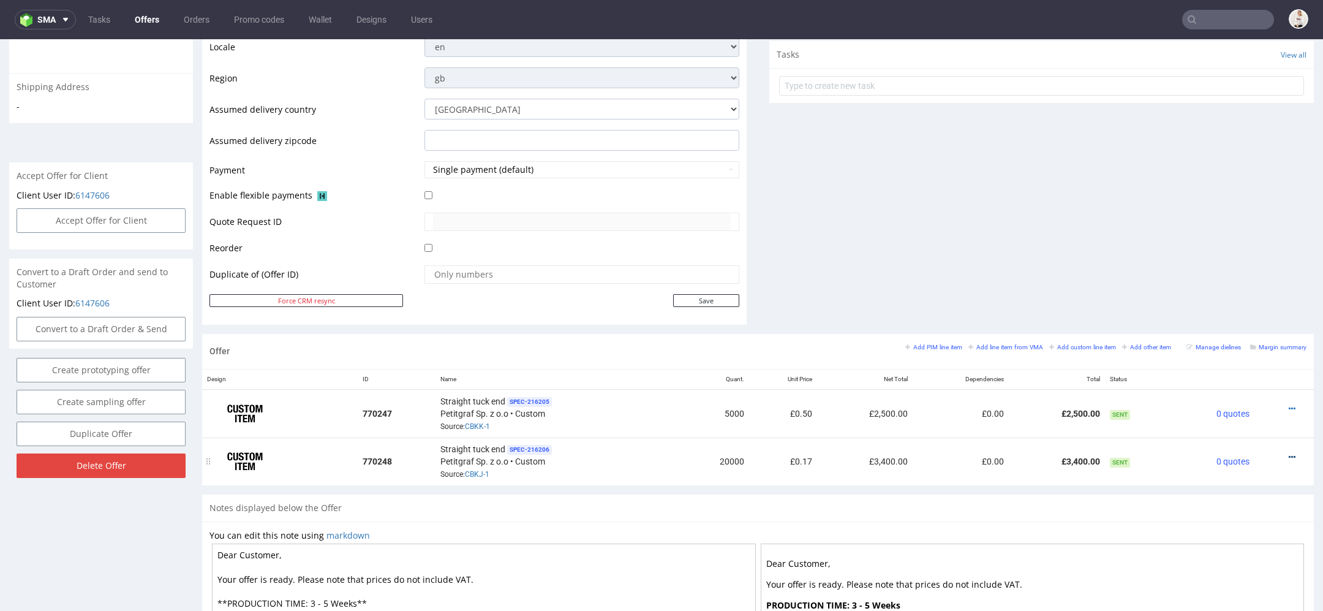
click at [1289, 453] on icon at bounding box center [1292, 457] width 7 height 9
click at [1195, 319] on span "Edit item price" at bounding box center [1236, 318] width 99 height 12
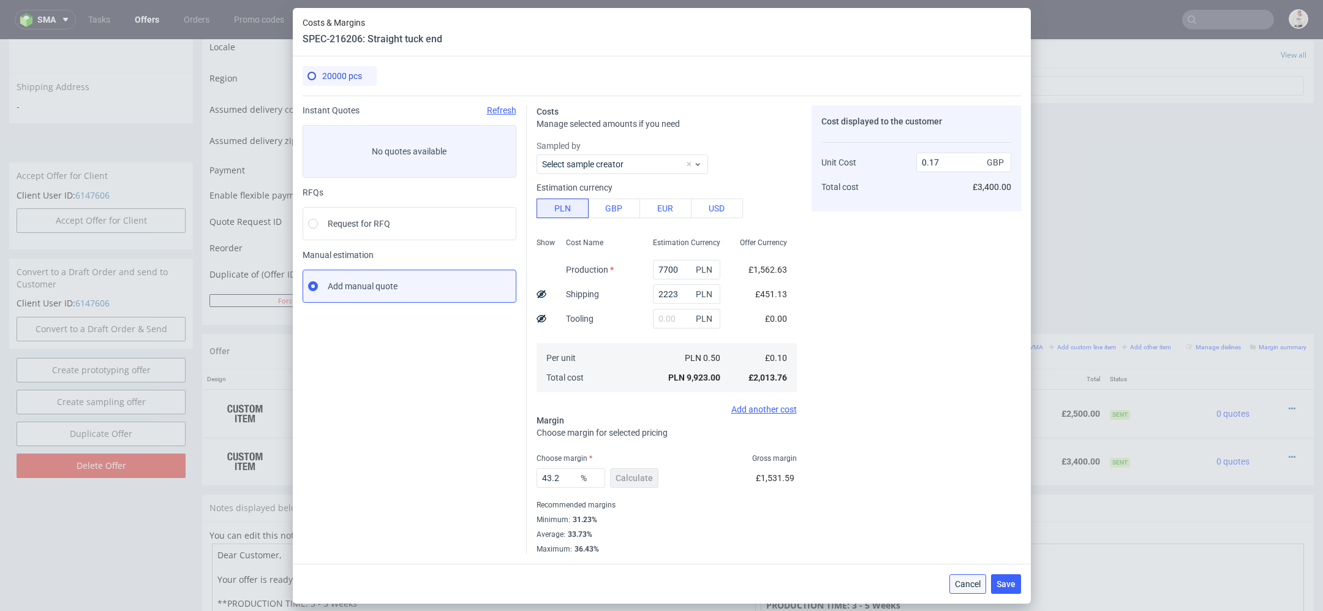
click at [968, 581] on span "Cancel" at bounding box center [968, 584] width 26 height 9
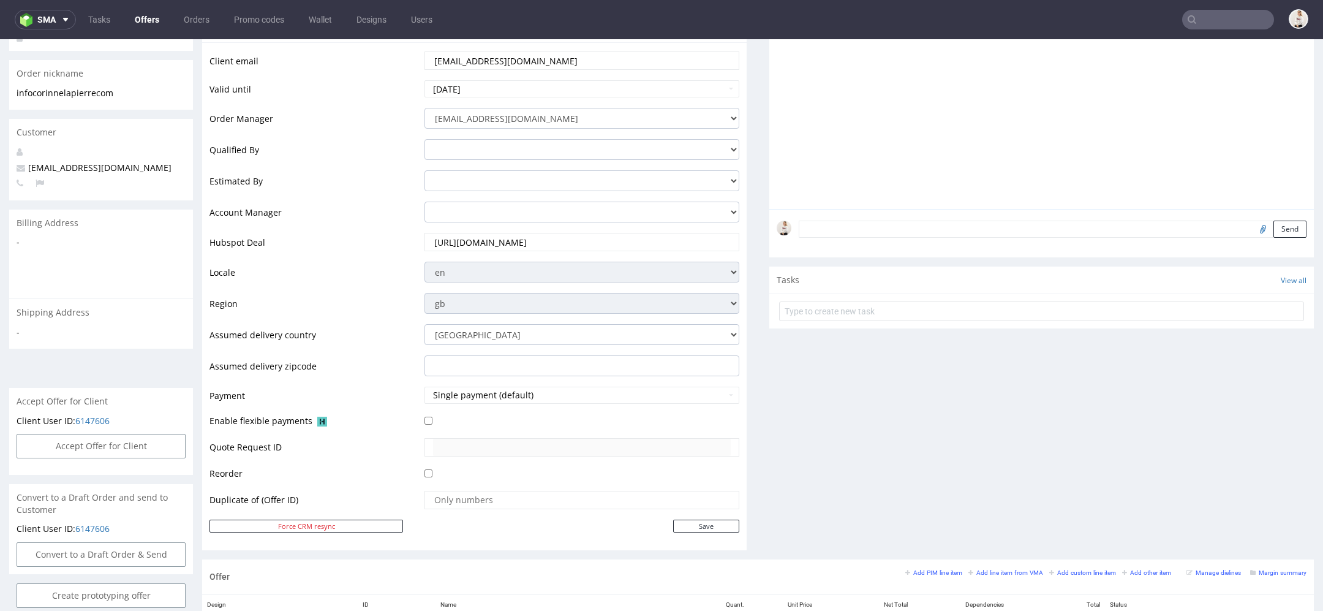
scroll to position [0, 0]
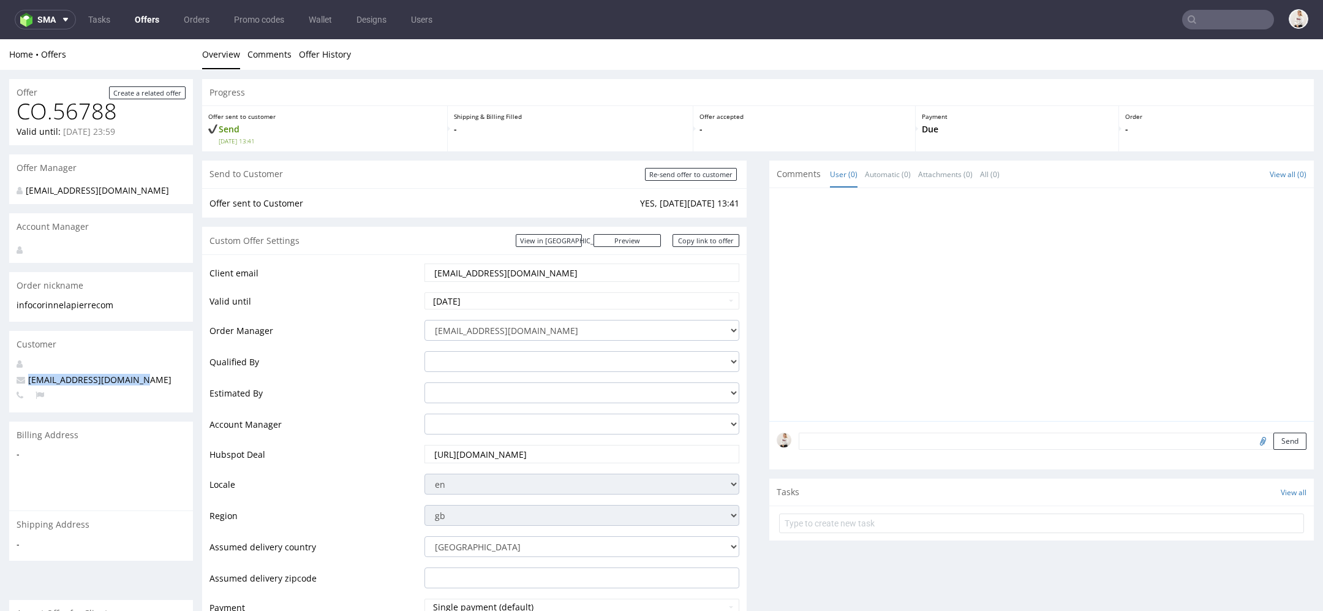
drag, startPoint x: 132, startPoint y: 379, endPoint x: 26, endPoint y: 379, distance: 106.0
click at [26, 379] on p "[EMAIL_ADDRESS][DOMAIN_NAME]" at bounding box center [101, 380] width 169 height 12
copy span "[EMAIL_ADDRESS][DOMAIN_NAME]"
